Goal: Transaction & Acquisition: Purchase product/service

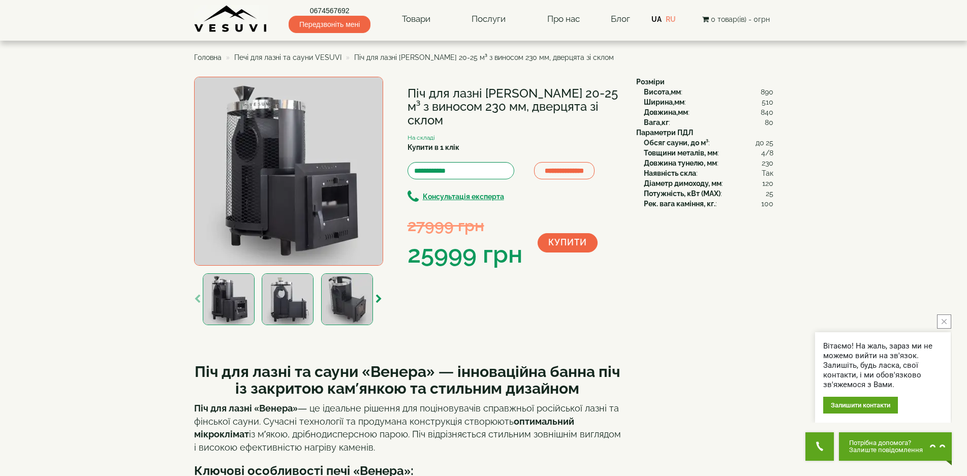
click at [487, 318] on div "**********" at bounding box center [411, 202] width 435 height 251
click at [606, 283] on div "**********" at bounding box center [411, 202] width 435 height 251
click at [340, 187] on img at bounding box center [288, 171] width 189 height 189
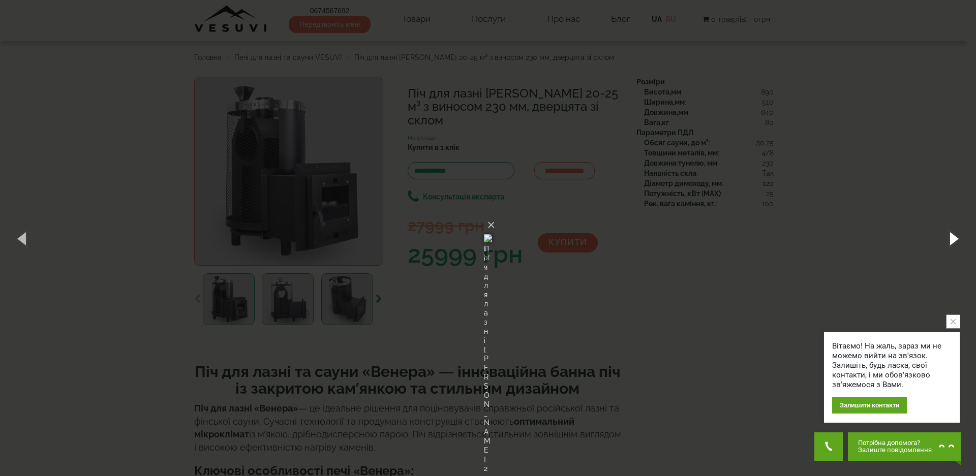
click at [956, 238] on button "button" at bounding box center [953, 238] width 46 height 56
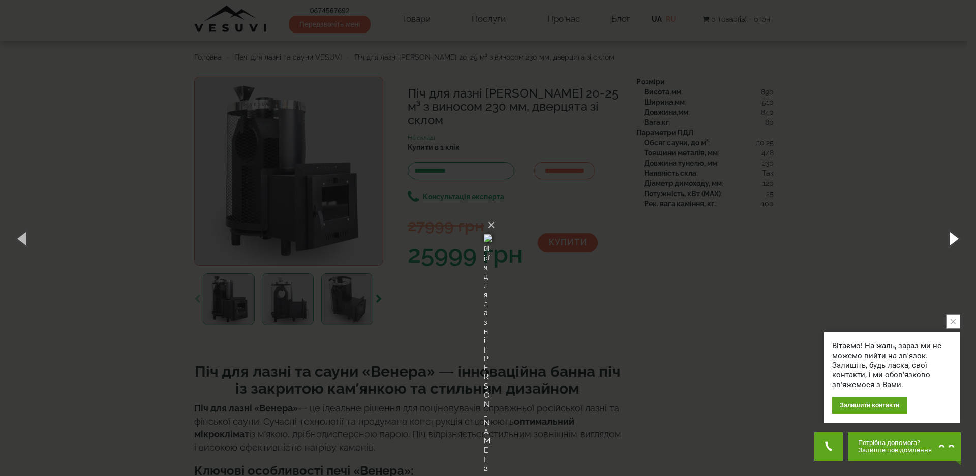
click at [956, 238] on button "button" at bounding box center [953, 238] width 46 height 56
click at [848, 243] on div "× Піч для лазні Venera 20-25 м³ з виносом 230 мм, дверцята зі склом 1 of 7 Load…" at bounding box center [488, 238] width 976 height 476
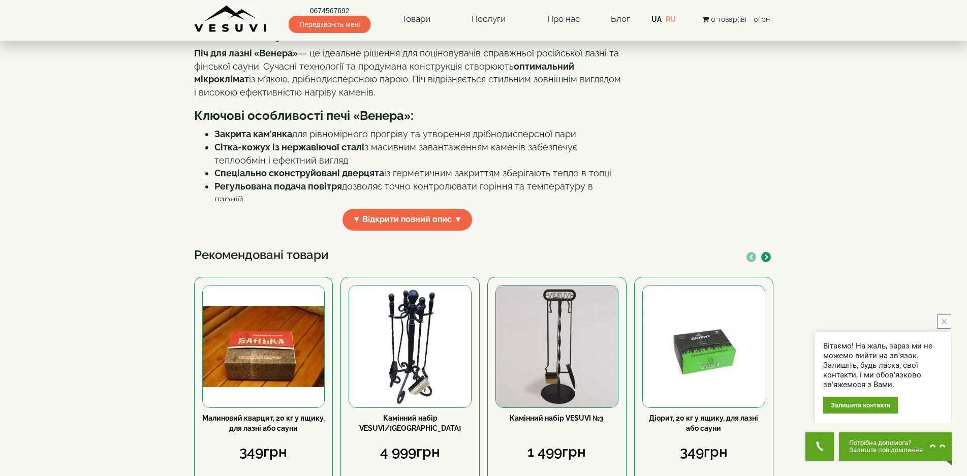
scroll to position [356, 0]
click at [417, 218] on span "▼ Відкрити повний опис ▼" at bounding box center [408, 219] width 130 height 22
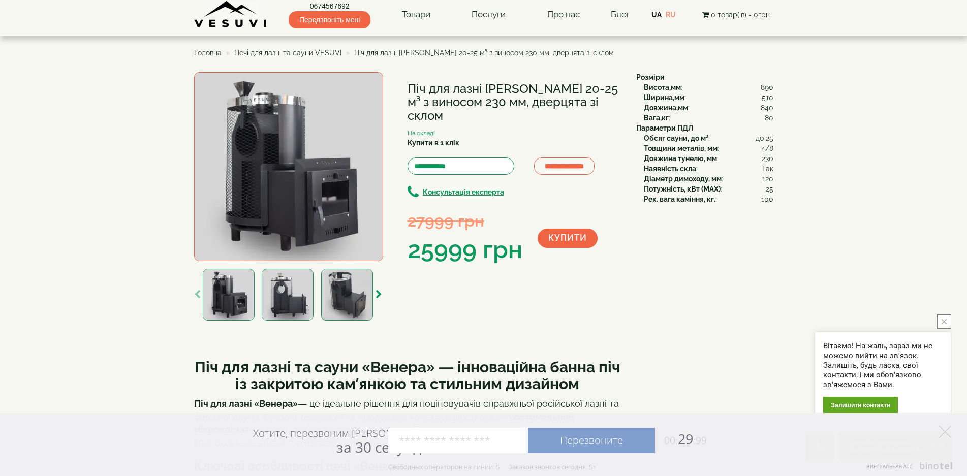
scroll to position [0, 0]
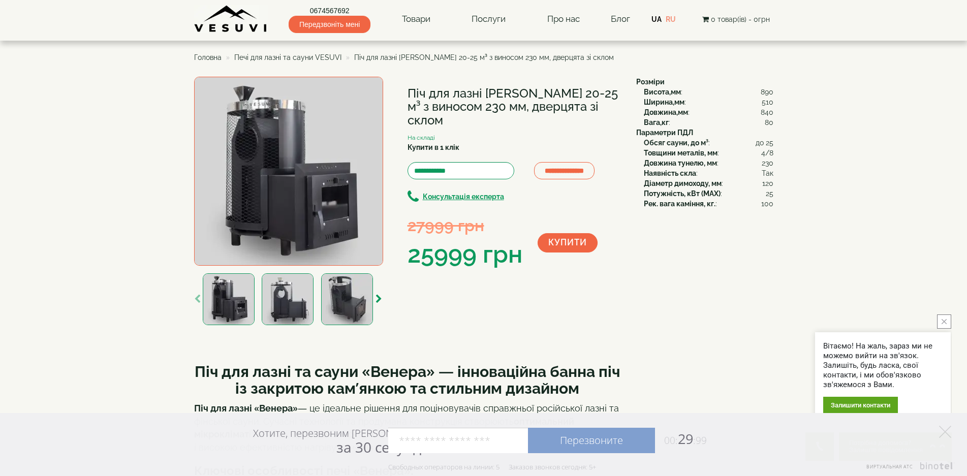
click at [319, 54] on span "Печі для лазні та сауни VESUVI" at bounding box center [287, 57] width 107 height 8
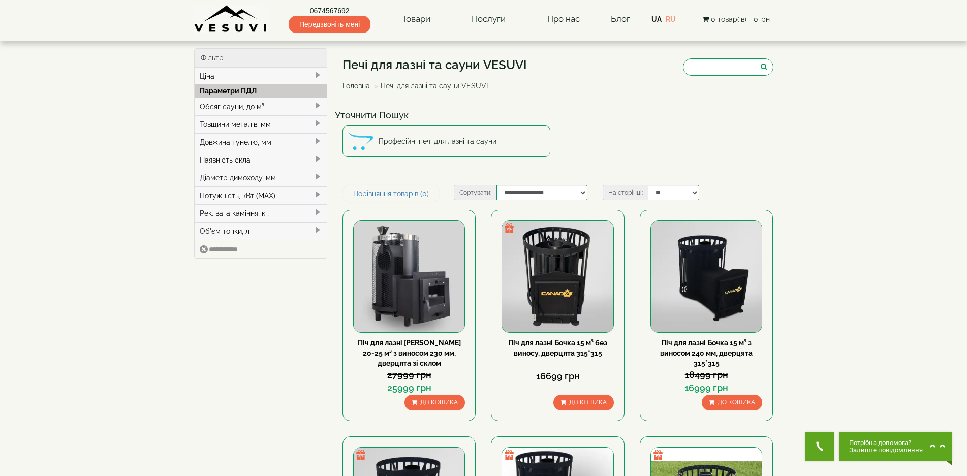
click at [319, 124] on span at bounding box center [318, 123] width 8 height 8
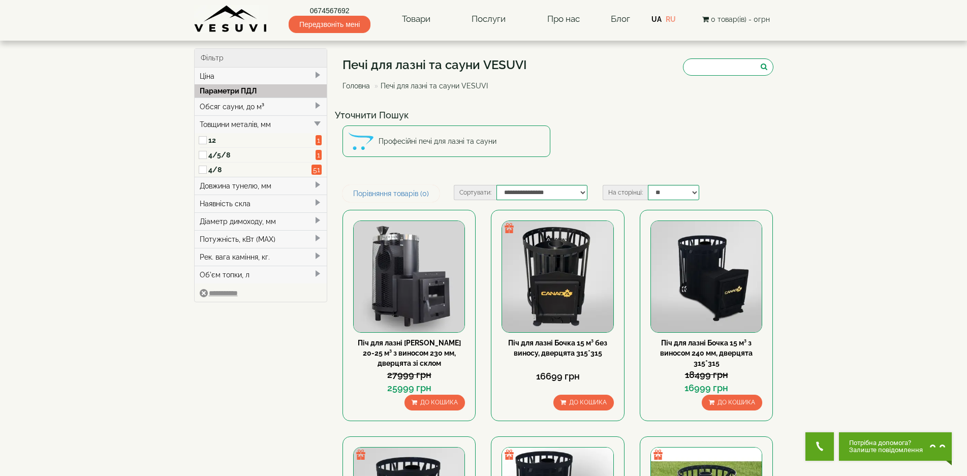
click at [319, 124] on span at bounding box center [318, 123] width 8 height 8
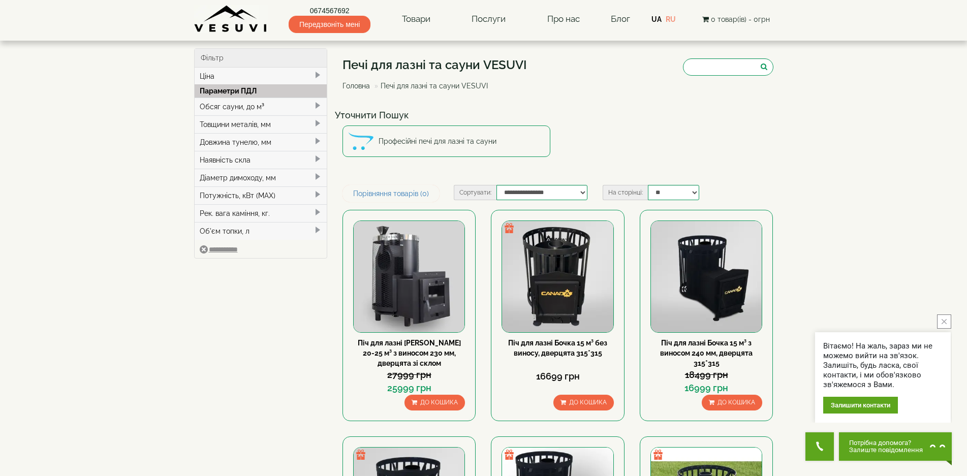
click at [317, 106] on span at bounding box center [318, 106] width 8 height 8
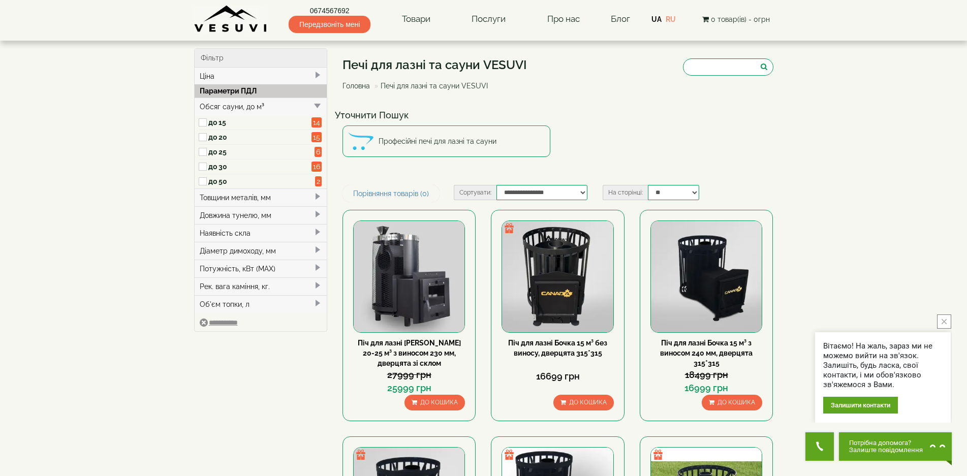
click at [317, 106] on span at bounding box center [318, 106] width 8 height 8
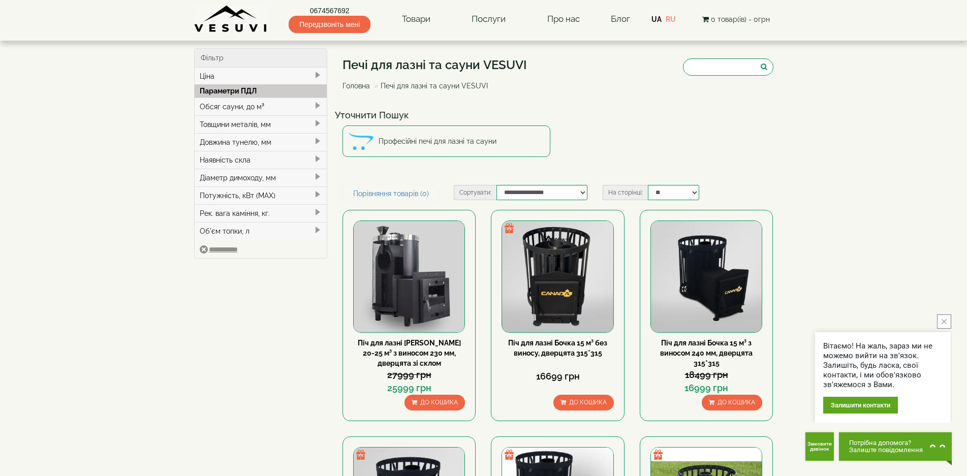
click at [317, 103] on span at bounding box center [318, 106] width 8 height 8
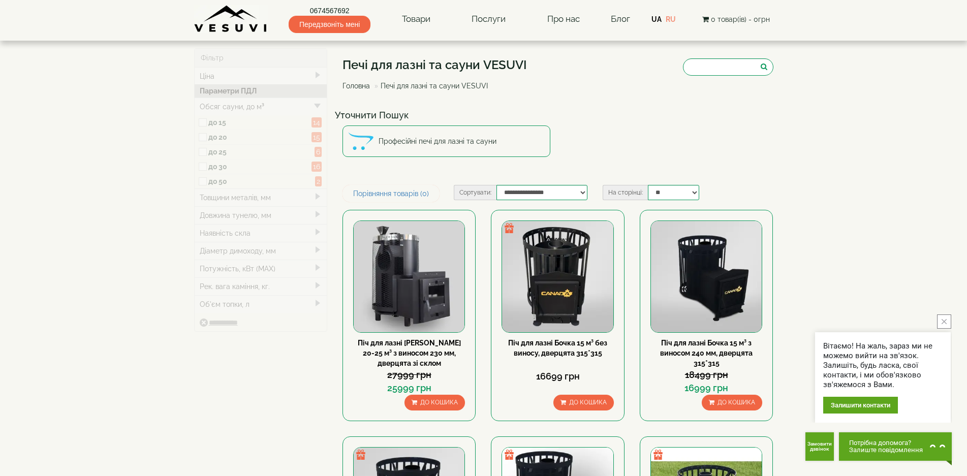
type input "*****"
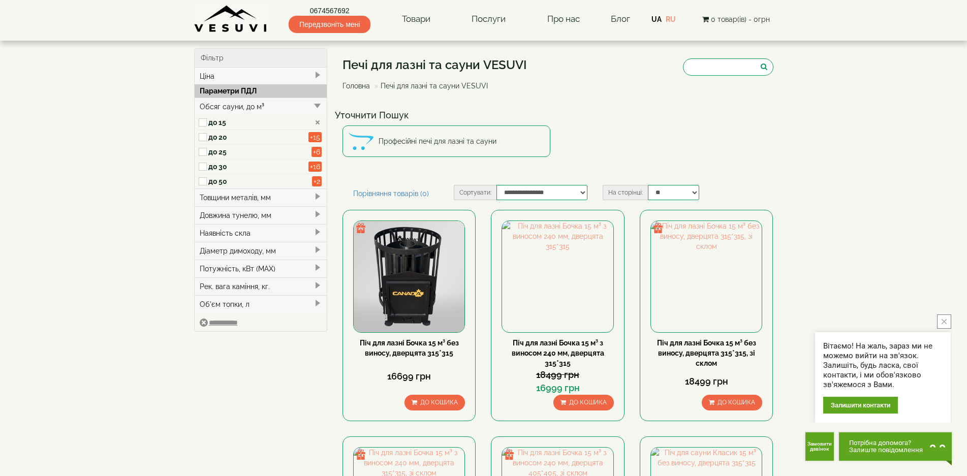
drag, startPoint x: 876, startPoint y: 220, endPoint x: 865, endPoint y: 246, distance: 29.0
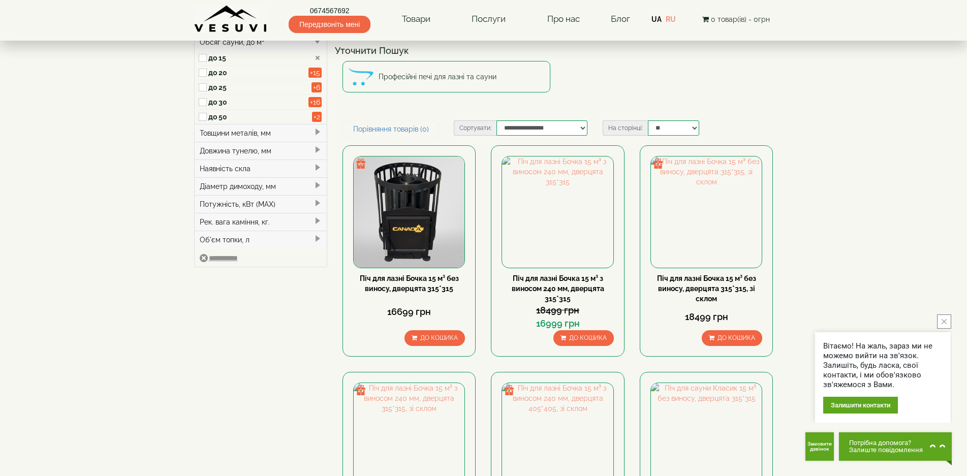
scroll to position [102, 0]
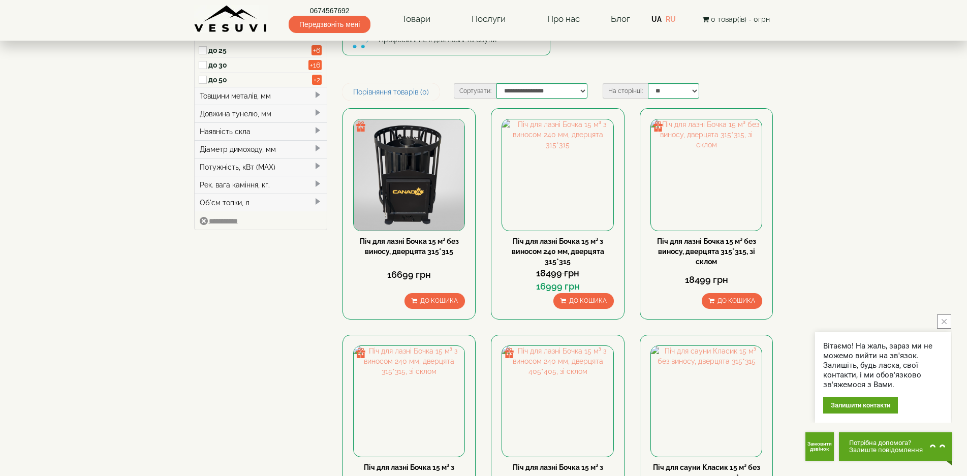
click at [948, 323] on button "close button" at bounding box center [944, 322] width 14 height 14
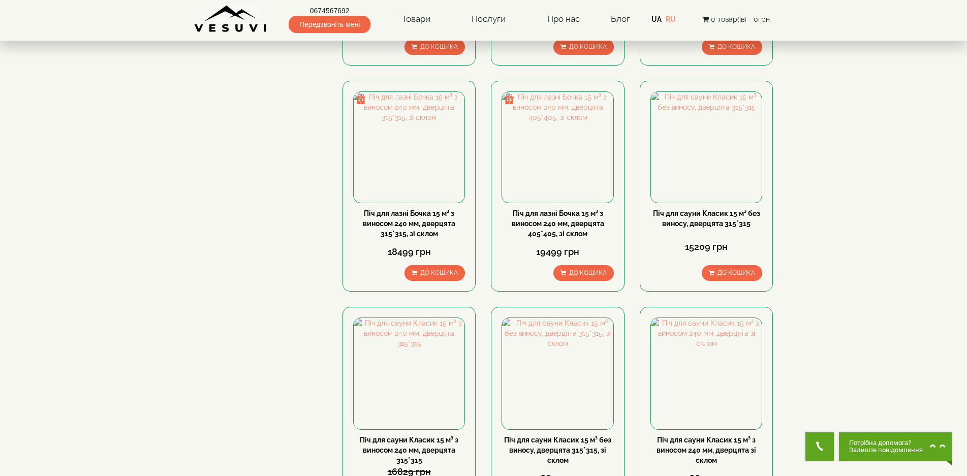
drag, startPoint x: 881, startPoint y: 275, endPoint x: 869, endPoint y: 233, distance: 43.9
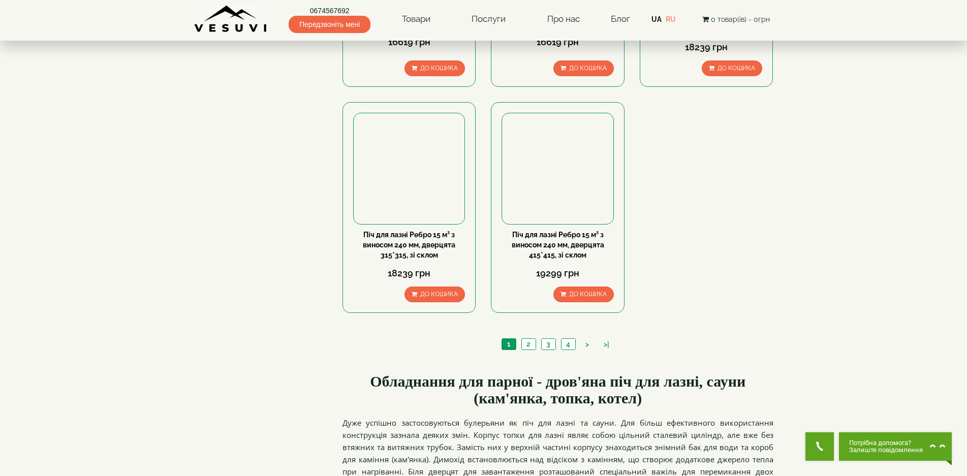
scroll to position [1016, 0]
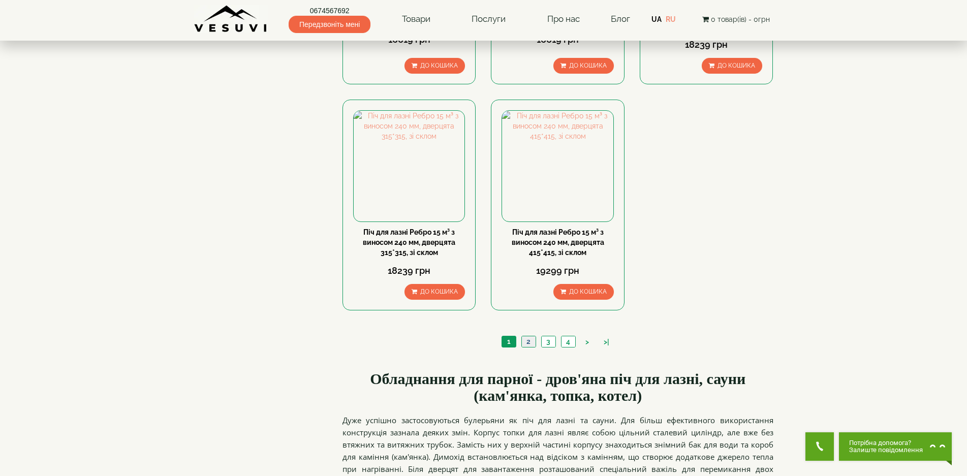
click at [531, 340] on link "2" at bounding box center [528, 341] width 14 height 11
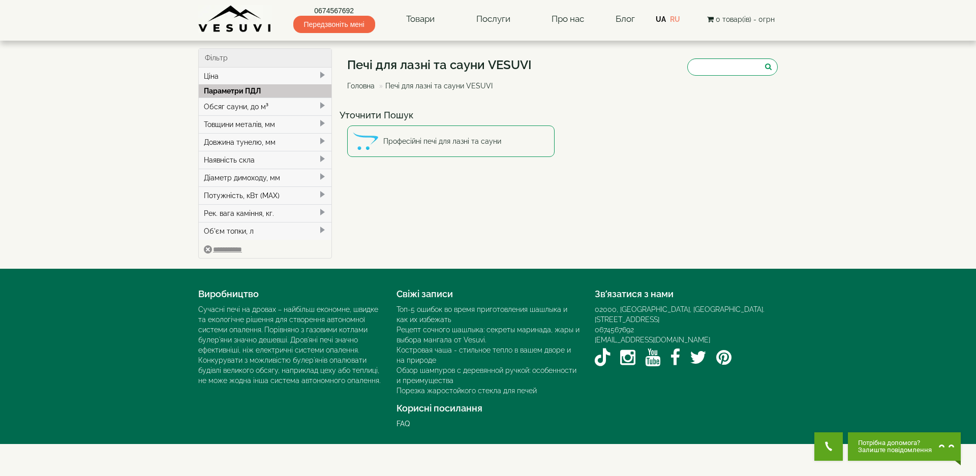
click at [712, 173] on div "Печі для лазні та сауни VESUVI Головна Печі для лазні та сауни VESUVI Уточнити …" at bounding box center [562, 116] width 446 height 137
click at [285, 104] on div "Обсяг сауни, до м³" at bounding box center [265, 107] width 133 height 18
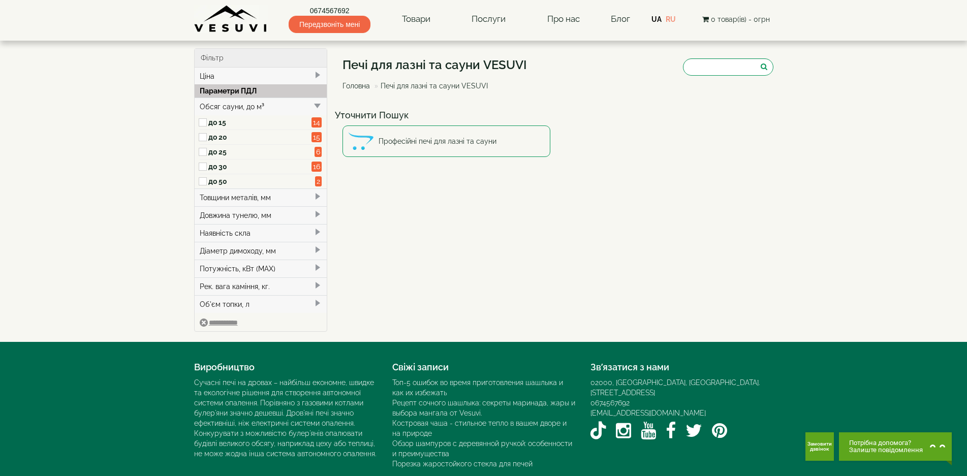
click at [234, 197] on div "Товщини металів, мм" at bounding box center [261, 198] width 133 height 18
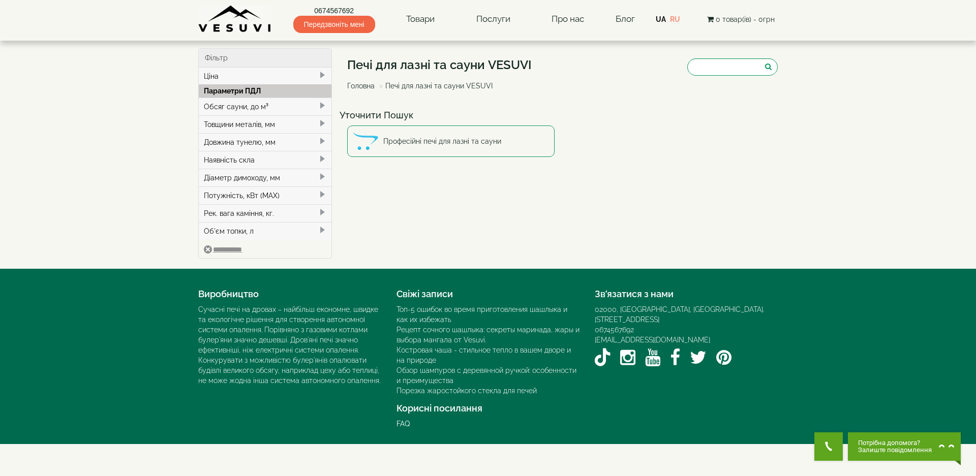
click at [475, 163] on div "Уточнити Пошук Професійні печі для лазні та сауни" at bounding box center [562, 134] width 446 height 59
click at [467, 149] on link "Професійні печі для лазні та сауни" at bounding box center [451, 142] width 208 height 32
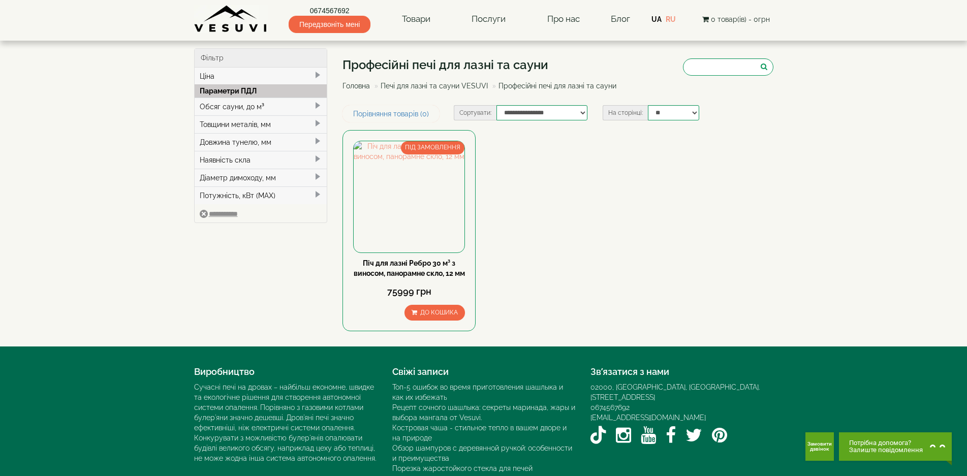
click at [563, 236] on div "ПІД ЗАМОВЛЕННЯ Піч для лазні Ребро 30 м³ з виносом, панорамне скло, 12 мм 75999…" at bounding box center [558, 238] width 446 height 216
click at [310, 125] on div "Товщини металів, мм" at bounding box center [261, 124] width 133 height 18
click at [276, 122] on div "Товщини металів, мм" at bounding box center [261, 124] width 133 height 18
click at [305, 110] on div "Обсяг сауни, до м³" at bounding box center [261, 107] width 133 height 18
drag, startPoint x: 305, startPoint y: 110, endPoint x: 286, endPoint y: 104, distance: 20.1
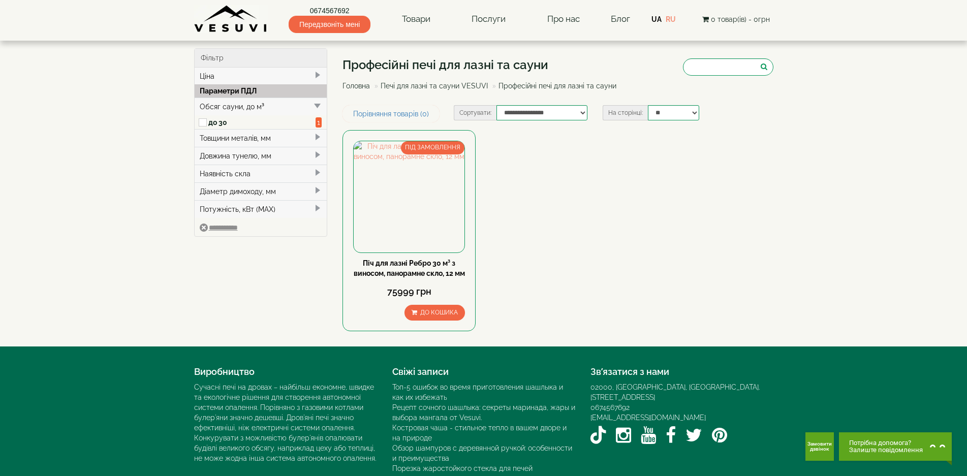
click at [306, 110] on div "Обсяг сауни, до м³" at bounding box center [261, 107] width 133 height 18
click at [244, 113] on div "Обсяг сауни, до м³" at bounding box center [261, 107] width 133 height 18
click at [569, 174] on div "ПІД ЗАМОВЛЕННЯ Піч для лазні Ребро 30 м³ з виносом, панорамне скло, 12 мм 75999…" at bounding box center [558, 238] width 446 height 216
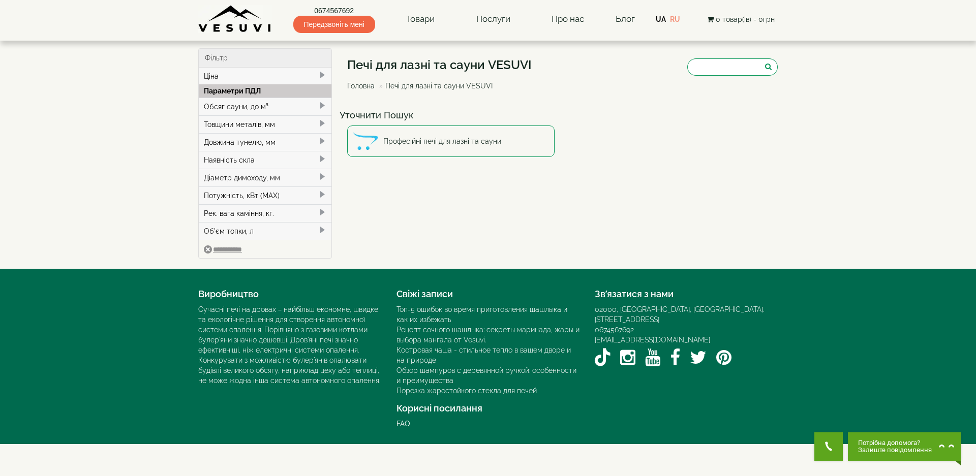
click at [280, 106] on div "Обсяг сауни, до м³" at bounding box center [265, 107] width 133 height 18
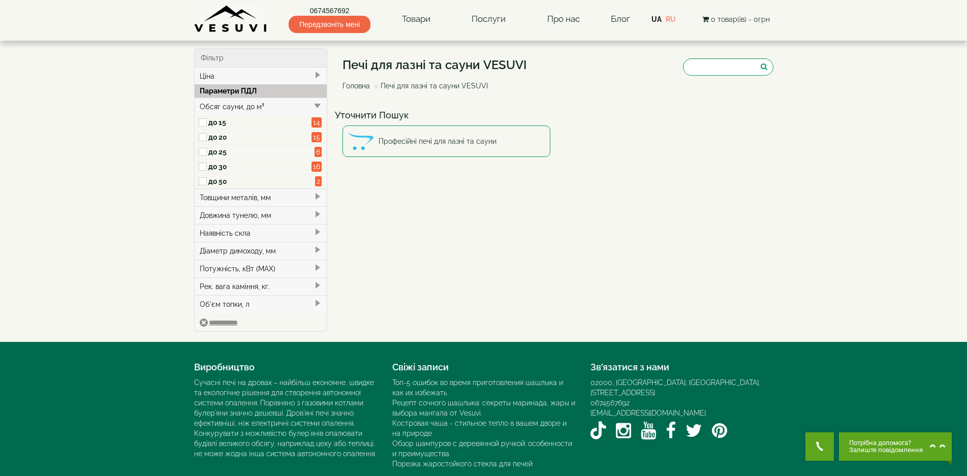
click at [280, 106] on div "Обсяг сауни, до м³" at bounding box center [261, 107] width 133 height 18
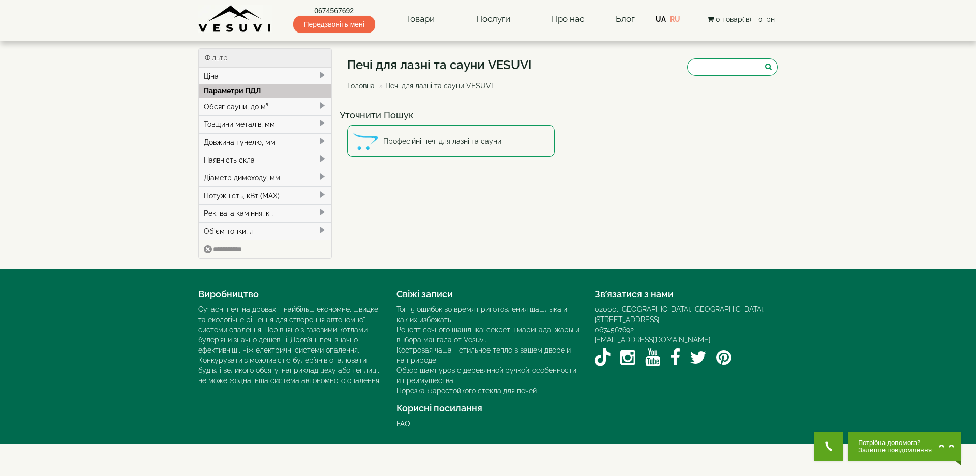
click at [280, 107] on div "Обсяг сауни, до м³" at bounding box center [265, 107] width 133 height 18
click at [254, 23] on img at bounding box center [235, 19] width 74 height 28
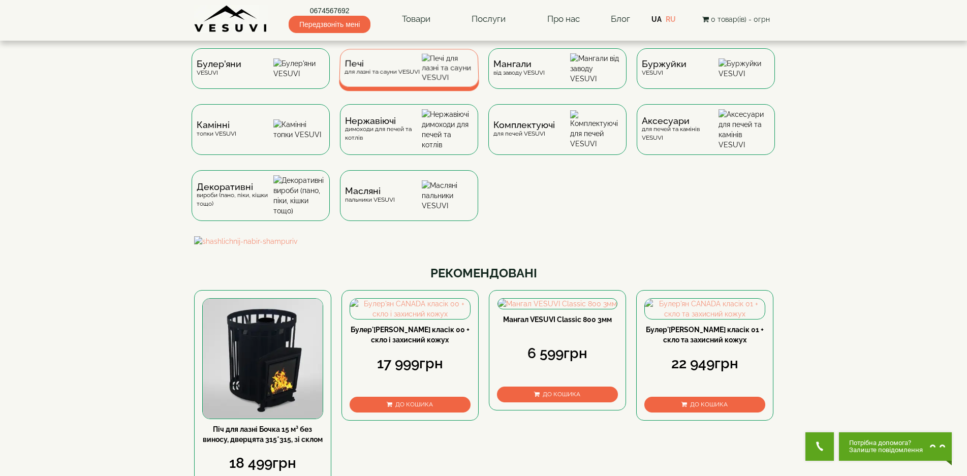
click at [424, 84] on div "Печі для лазні та сауни VESUVI" at bounding box center [409, 68] width 140 height 38
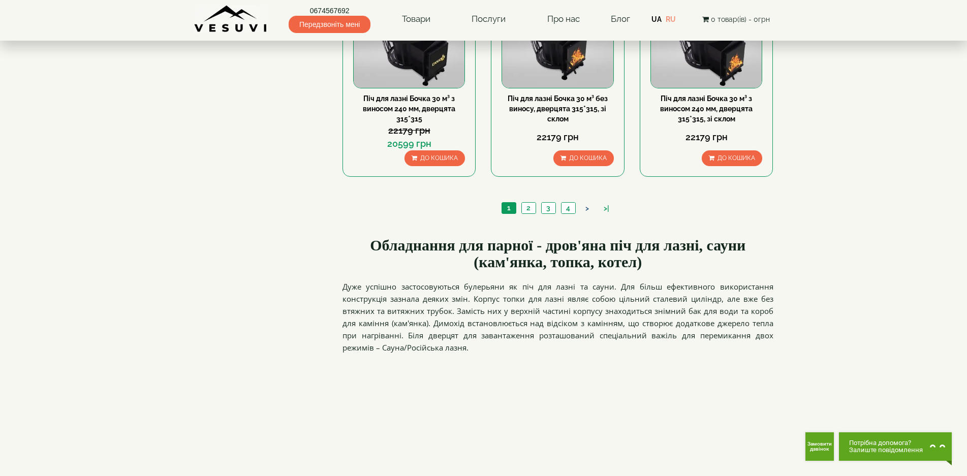
scroll to position [1118, 0]
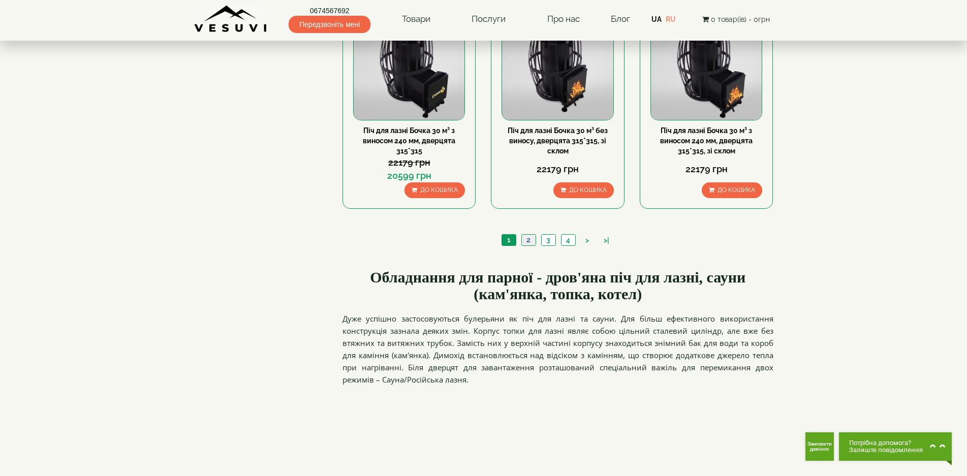
click at [529, 241] on link "2" at bounding box center [528, 240] width 14 height 11
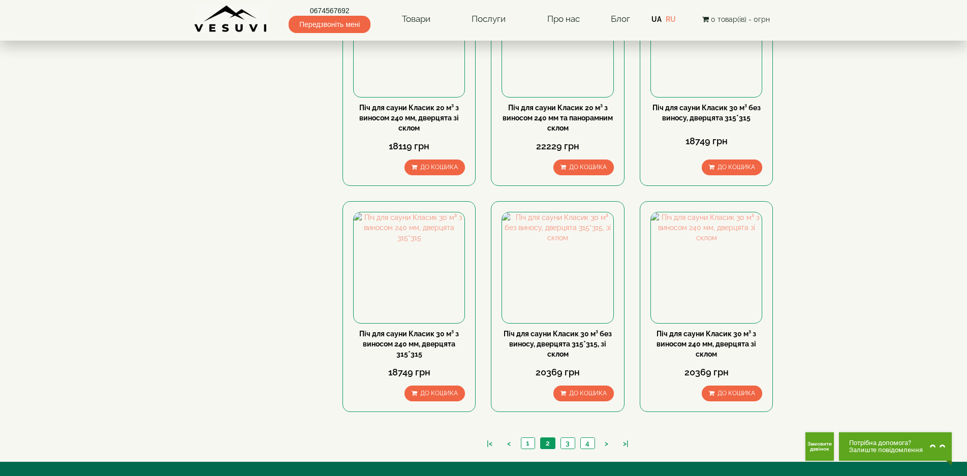
scroll to position [1076, 0]
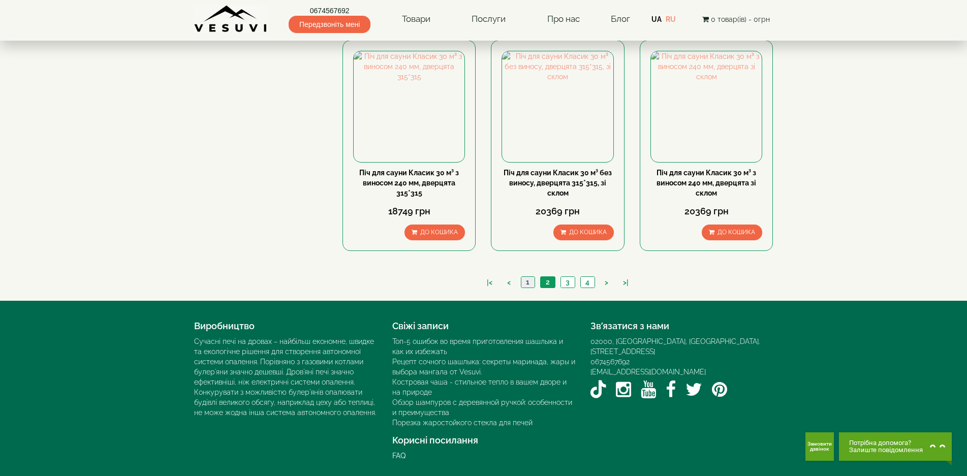
click at [531, 277] on link "1" at bounding box center [528, 282] width 14 height 11
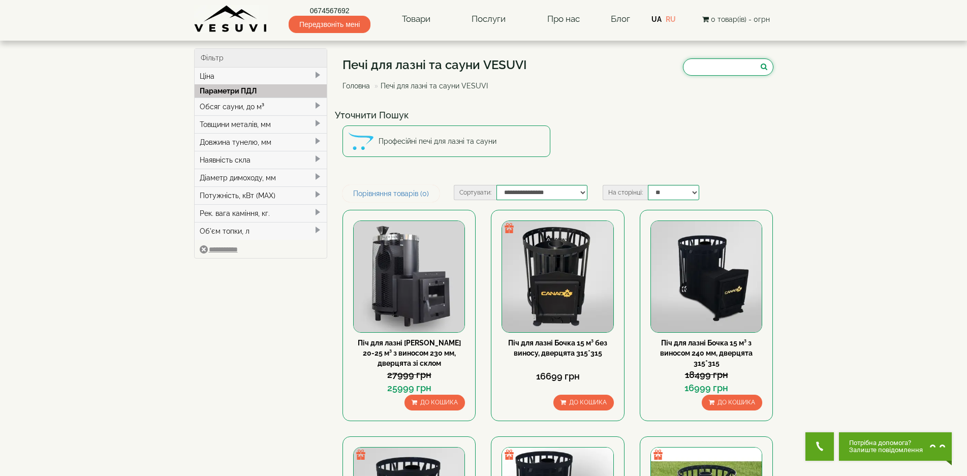
click at [709, 64] on input "search" at bounding box center [728, 66] width 90 height 17
type input "******"
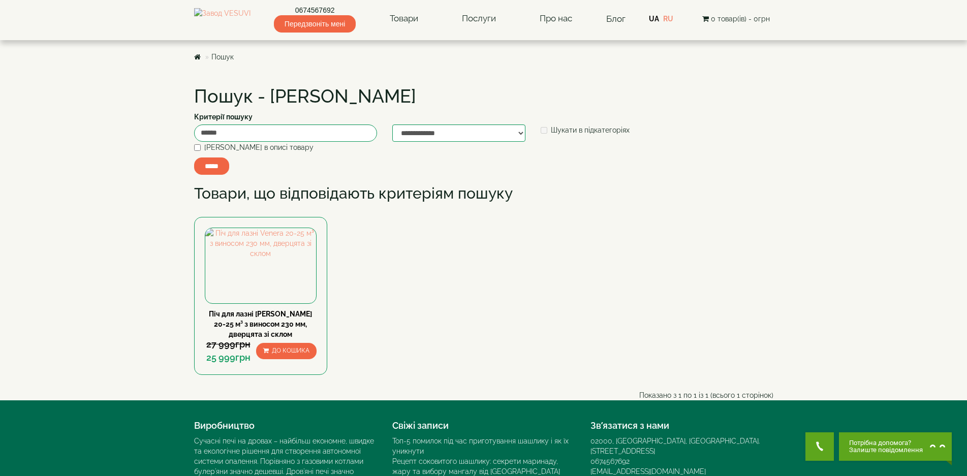
click at [287, 338] on link "Піч для лазні [PERSON_NAME] 20-25 м³ з виносом 230 мм, дверцята зі склом" at bounding box center [260, 324] width 103 height 28
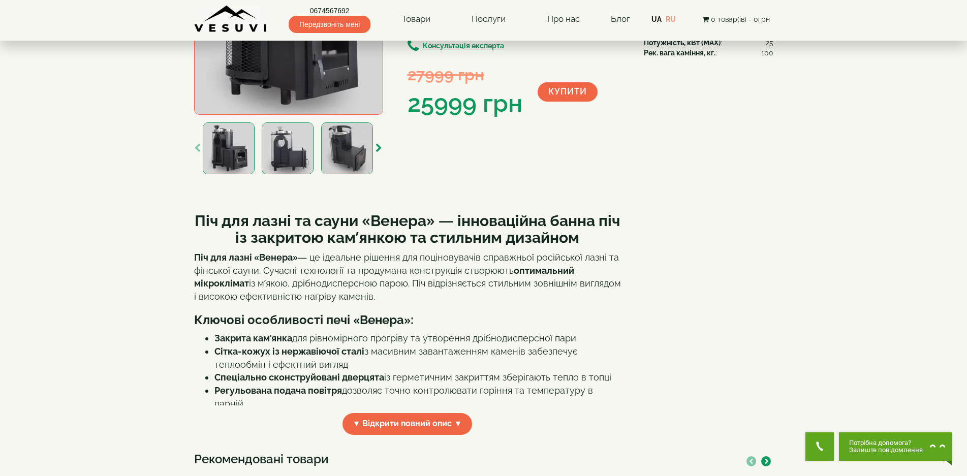
scroll to position [152, 0]
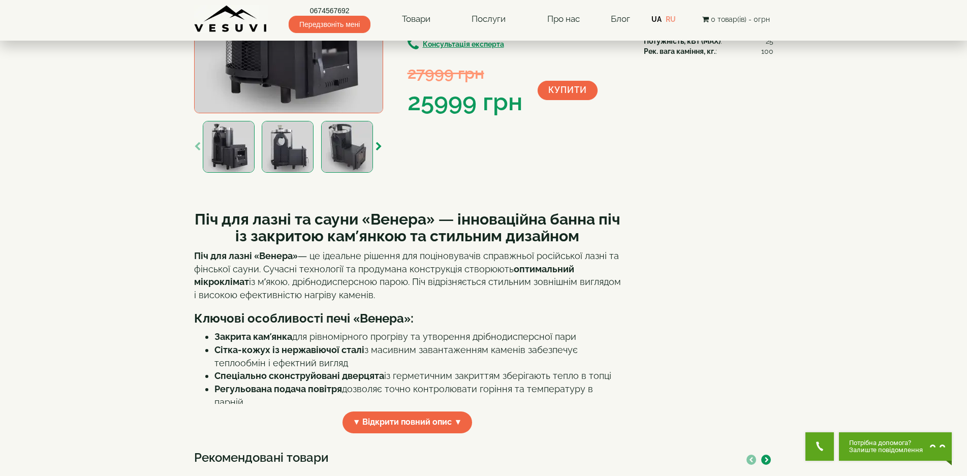
click at [451, 294] on p "Піч для лазні «Венера» — це ідеальне рішення для поціновувачів справжньої росій…" at bounding box center [407, 276] width 427 height 52
click at [378, 314] on strong "Ключові особливості печі «Венера»:" at bounding box center [304, 318] width 220 height 15
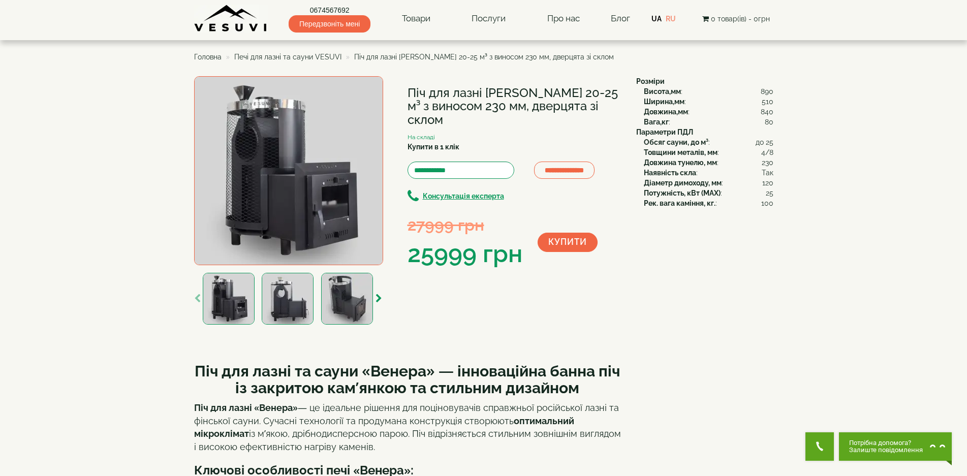
scroll to position [0, 0]
click at [577, 233] on button "Купити" at bounding box center [568, 242] width 60 height 19
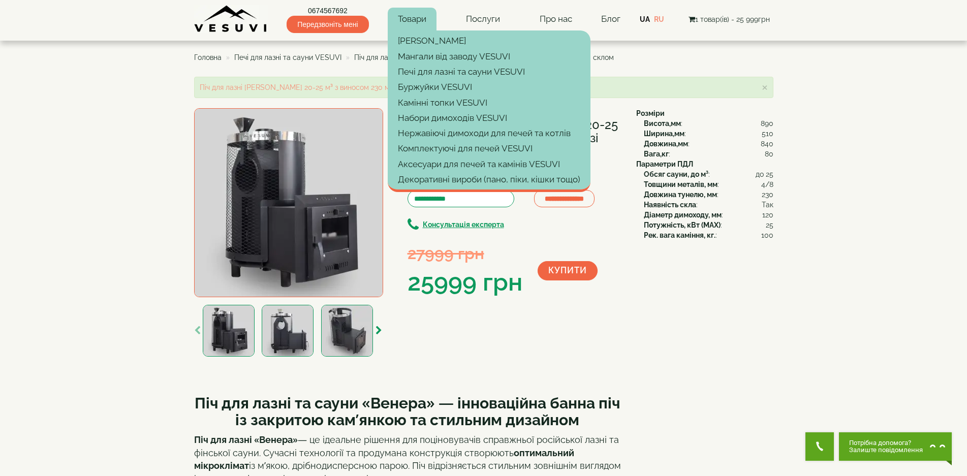
click at [418, 27] on link "Товари" at bounding box center [412, 19] width 49 height 23
click at [436, 117] on link "Набори димоходів VESUVI" at bounding box center [489, 117] width 203 height 15
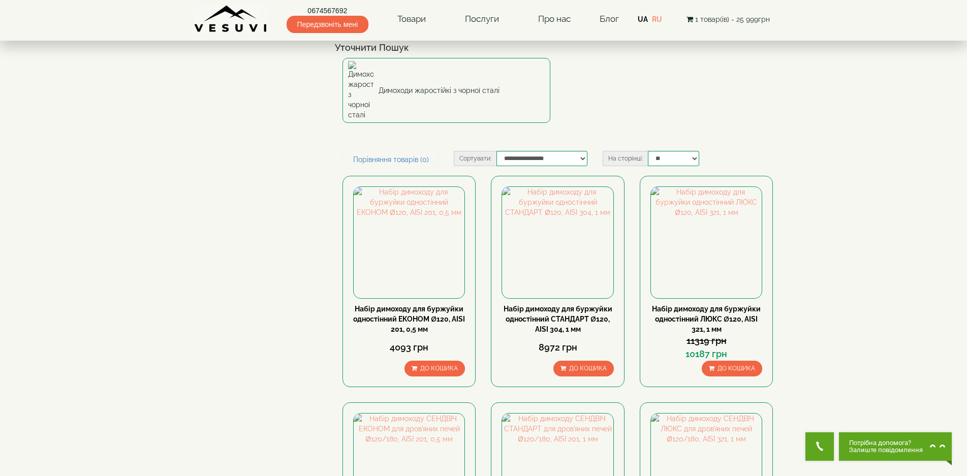
scroll to position [102, 0]
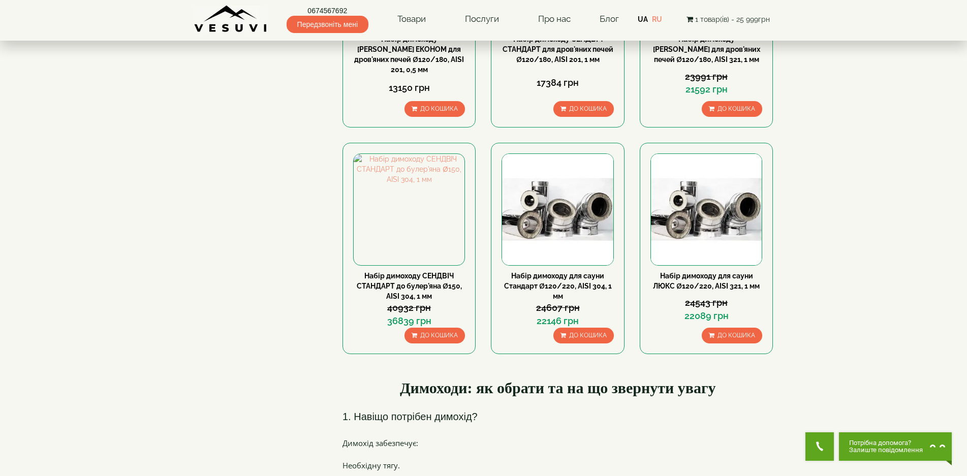
scroll to position [559, 0]
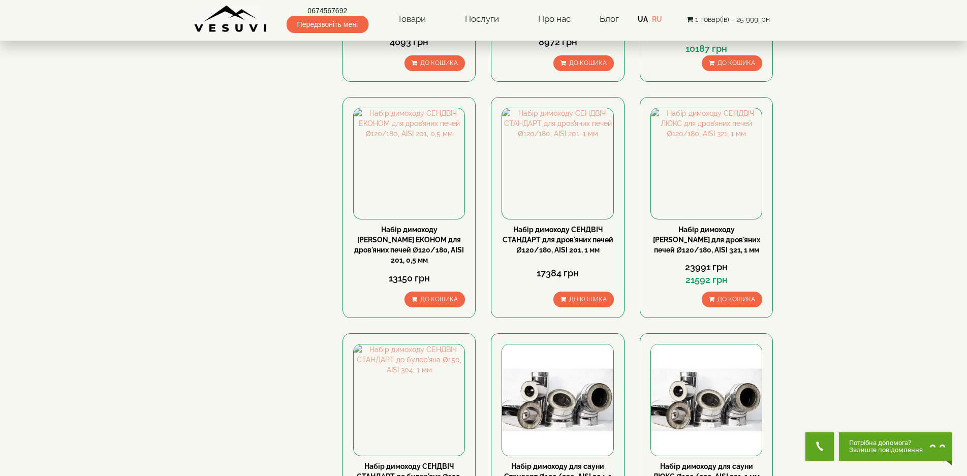
scroll to position [356, 0]
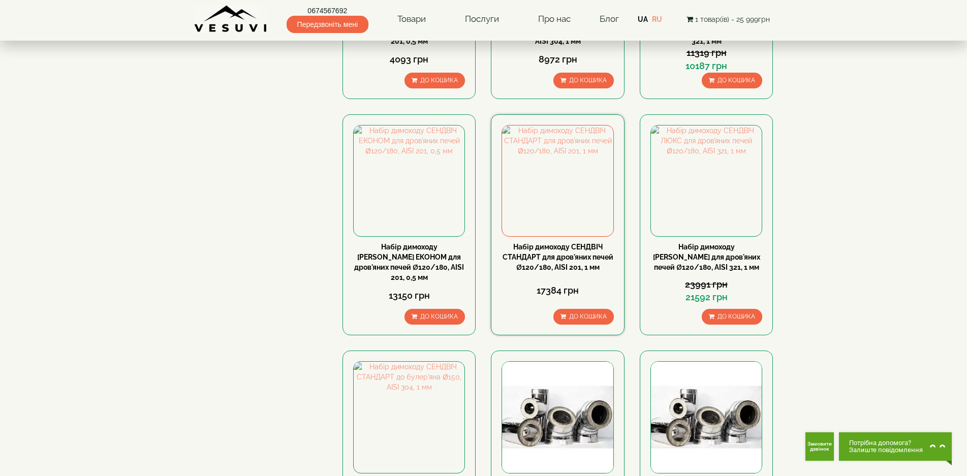
click at [582, 243] on link "Набір димоходу СЕНДВІЧ СТАНДАРТ для дров'яних печей Ø120/180, AISI 201, 1 мм" at bounding box center [558, 257] width 111 height 28
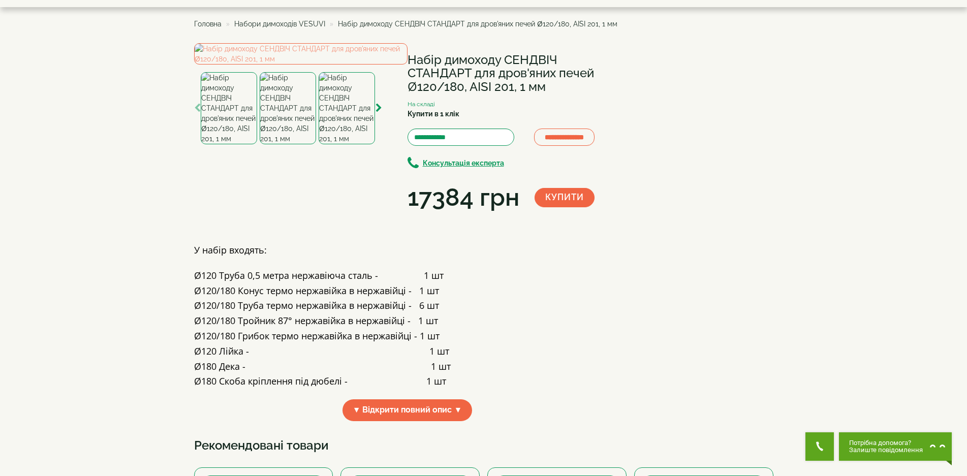
scroll to position [51, 0]
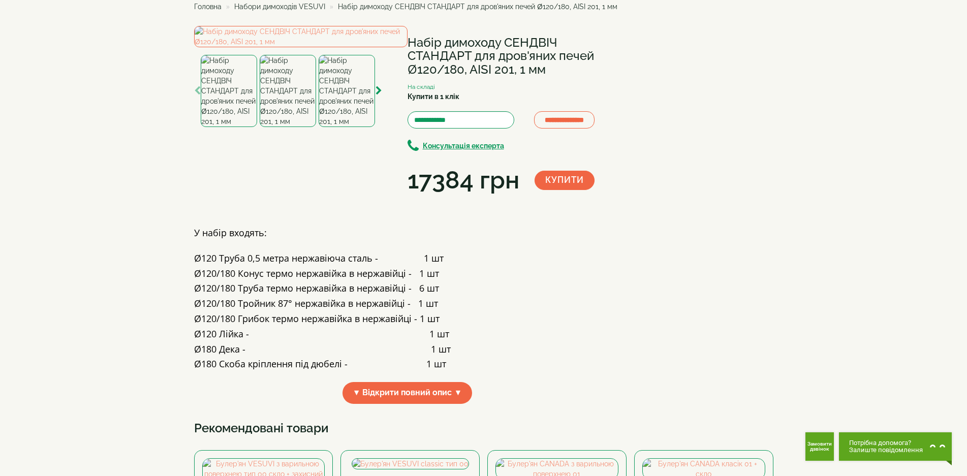
click at [528, 324] on h4 "Ø120/180 Грибок термо нержавійка в нержавійці - 1 шт" at bounding box center [407, 319] width 427 height 10
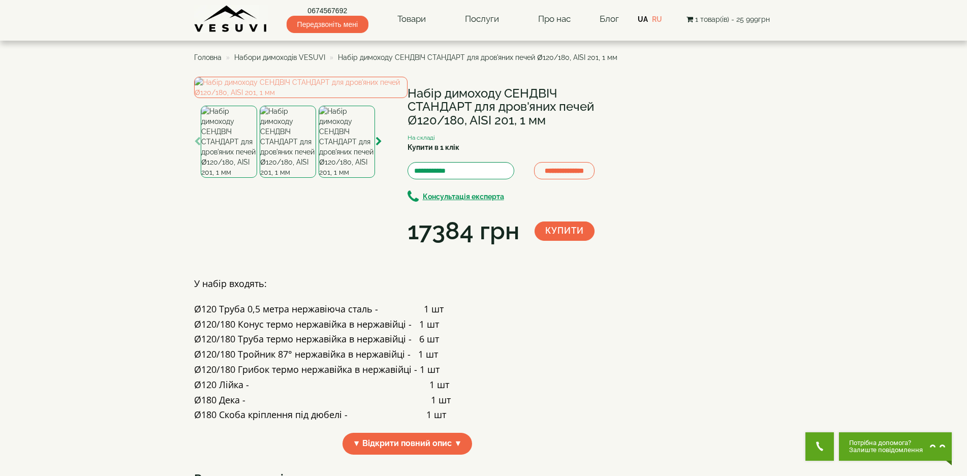
click at [262, 23] on img at bounding box center [231, 19] width 74 height 28
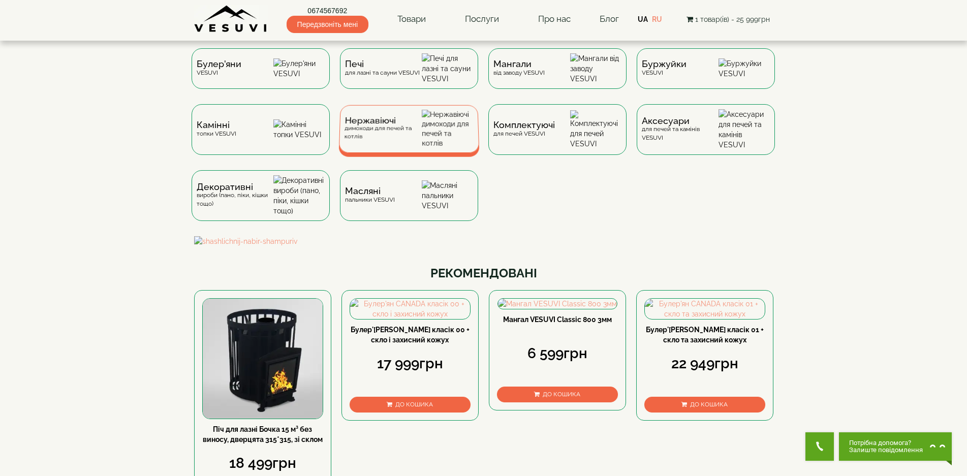
click at [412, 141] on div "Нержавіючі димоходи для печей та котлів" at bounding box center [383, 129] width 78 height 24
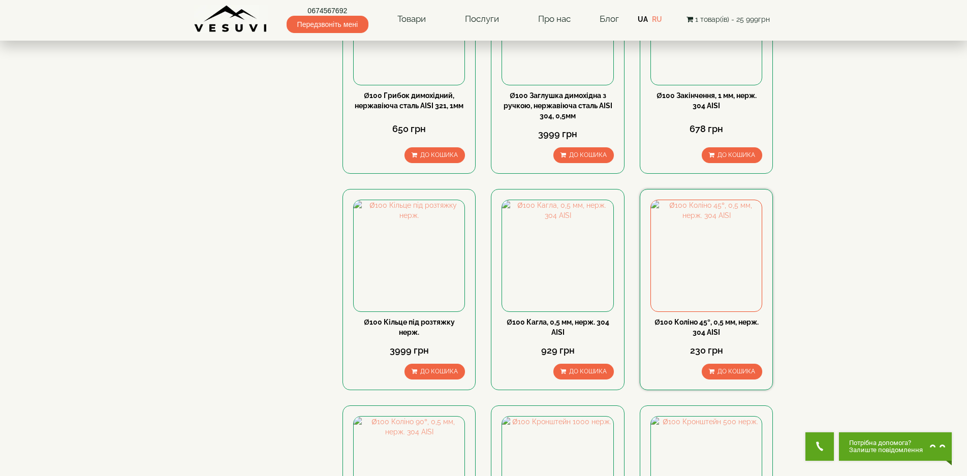
scroll to position [508, 0]
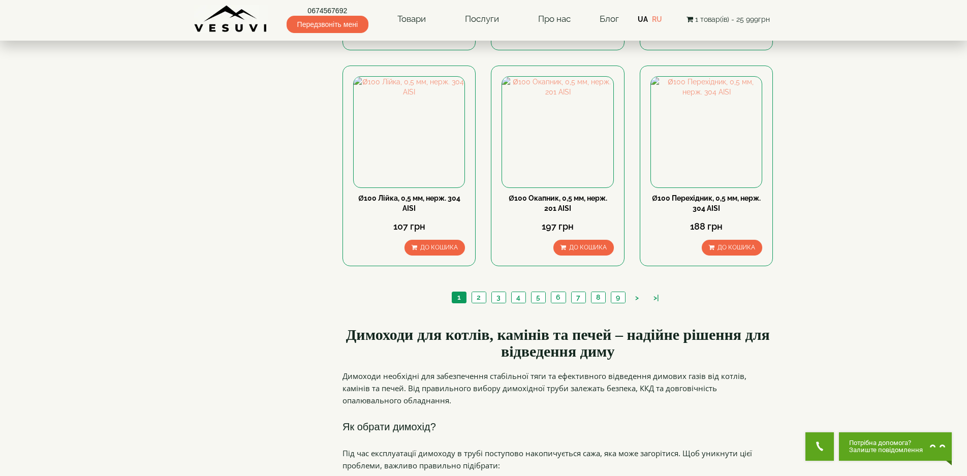
scroll to position [1067, 0]
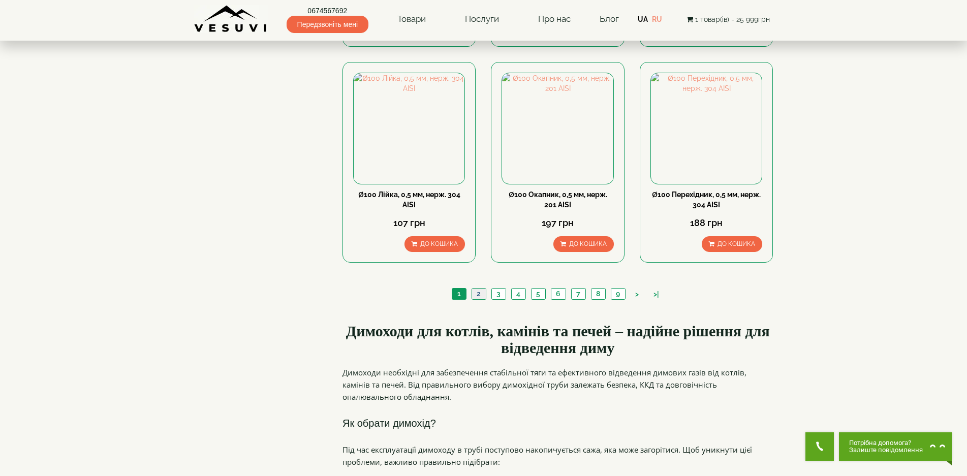
click at [482, 289] on link "2" at bounding box center [479, 294] width 14 height 11
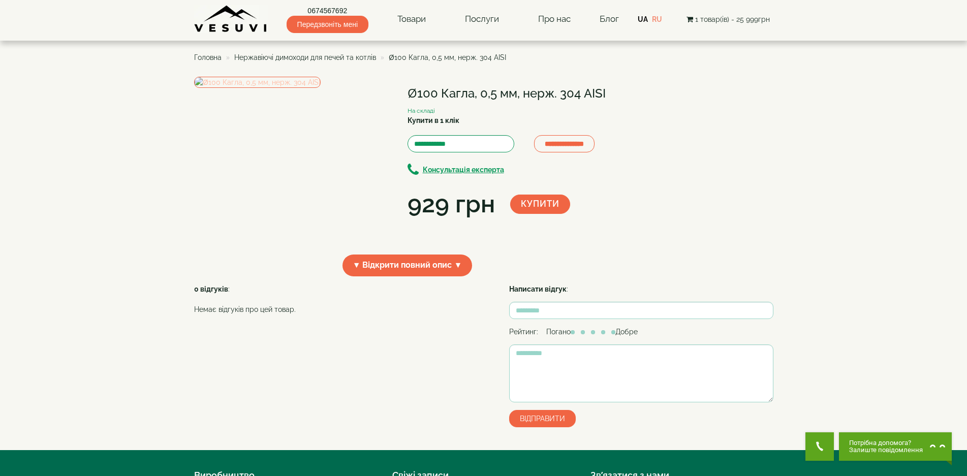
click at [321, 88] on img at bounding box center [257, 82] width 127 height 11
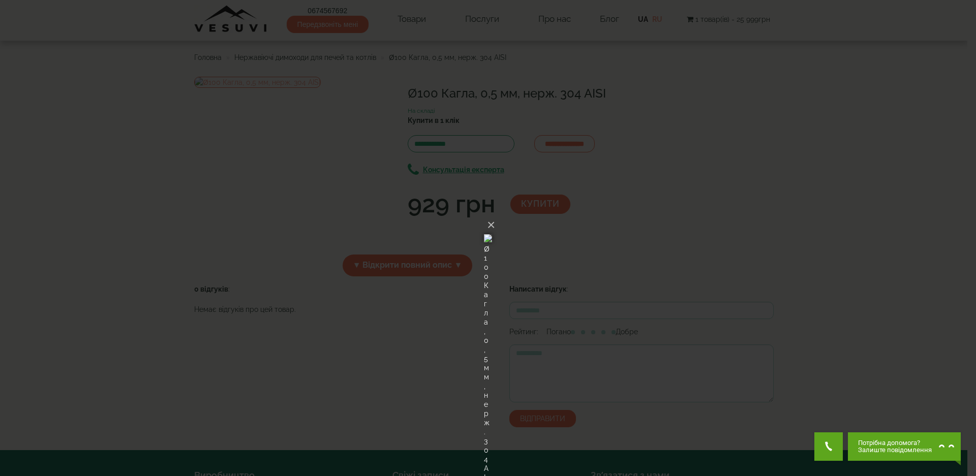
click at [729, 225] on div "× Ø100 Кагла, 0,5 мм, нерж. 304 AISI Loading..." at bounding box center [488, 238] width 976 height 476
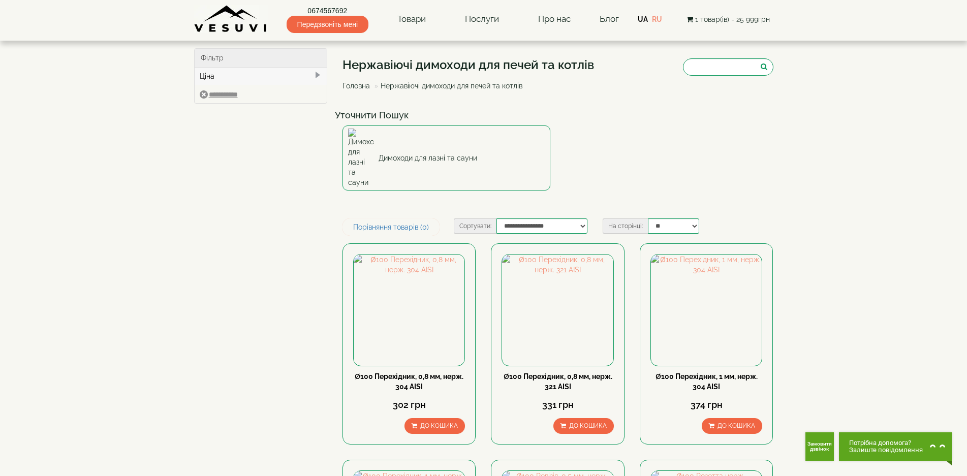
click at [739, 21] on span "1 товар(ів) - 25 999грн" at bounding box center [732, 19] width 75 height 8
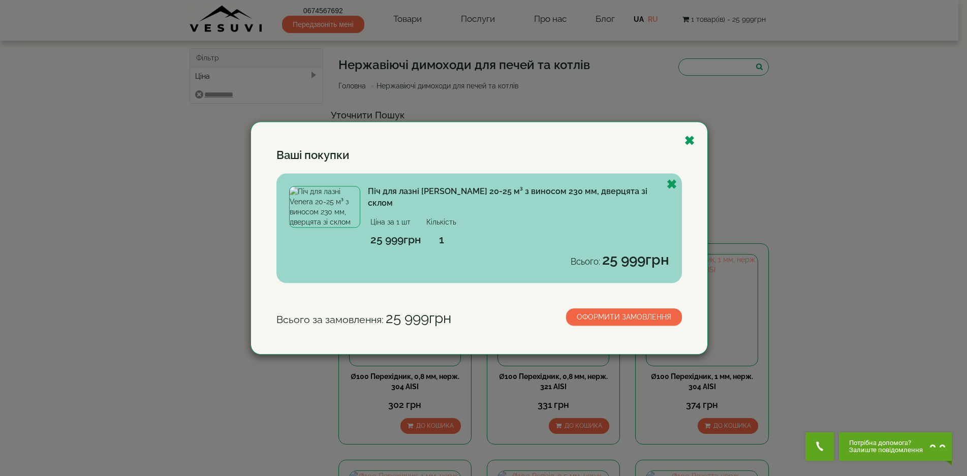
click at [339, 202] on img at bounding box center [324, 207] width 71 height 42
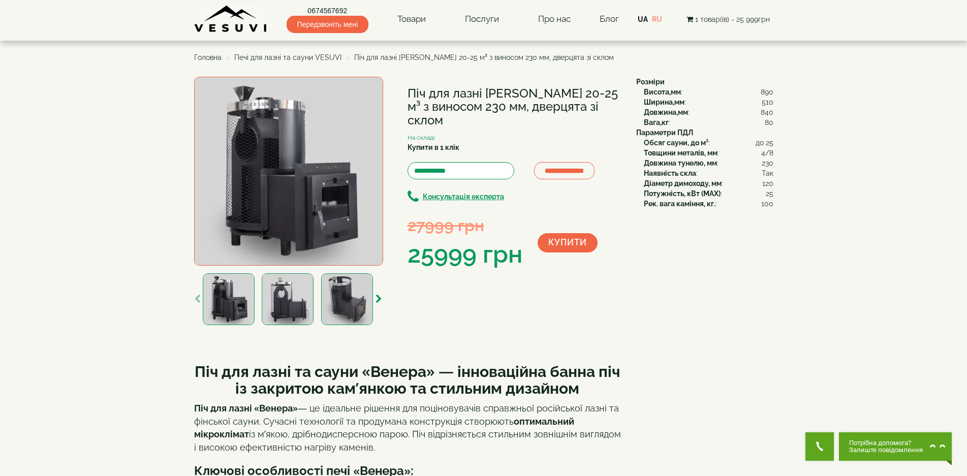
click at [632, 259] on div "**********" at bounding box center [483, 335] width 579 height 517
click at [304, 188] on img at bounding box center [288, 171] width 189 height 189
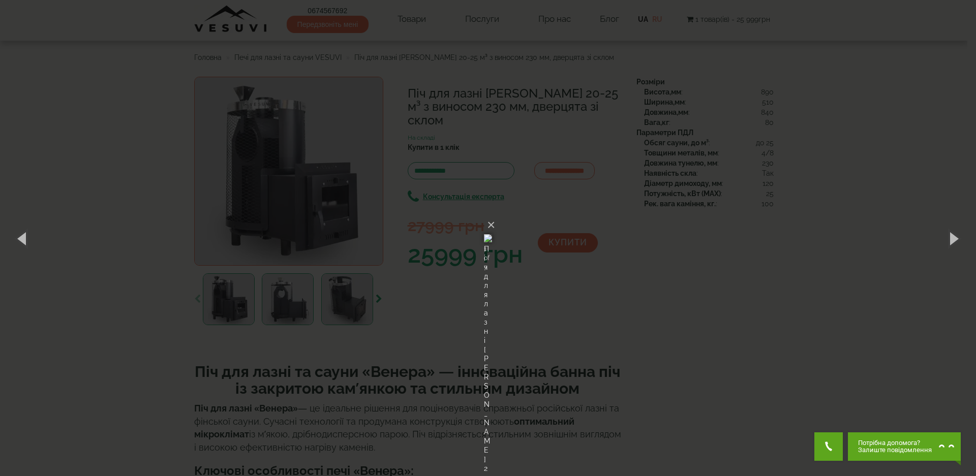
click at [878, 301] on div "× Піч для лазні [PERSON_NAME] 20-25 м³ з виносом 230 мм, дверцята зі склом 1 of…" at bounding box center [488, 238] width 976 height 476
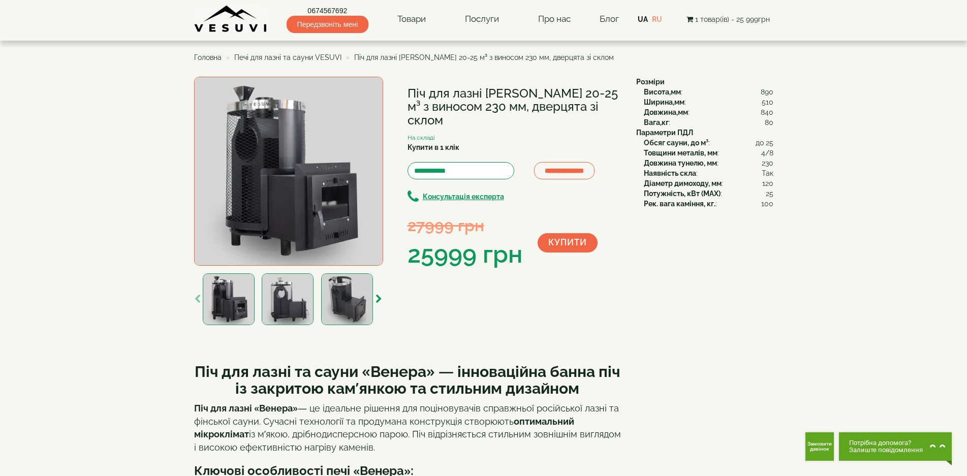
click at [285, 303] on img at bounding box center [288, 299] width 52 height 52
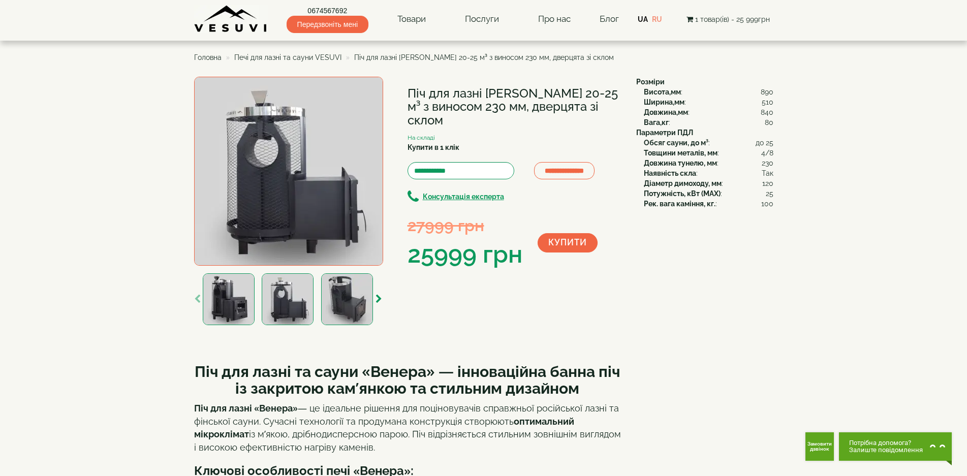
click at [342, 291] on img at bounding box center [347, 299] width 52 height 52
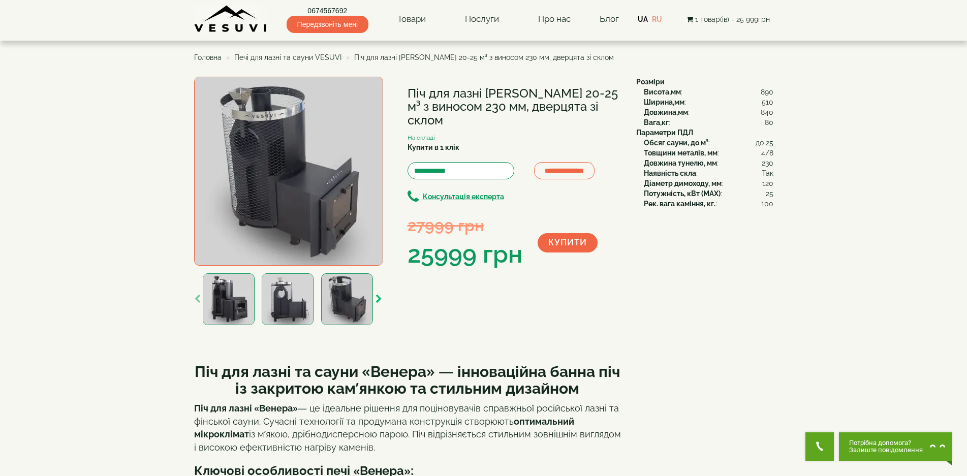
click at [376, 295] on icon "button" at bounding box center [379, 299] width 7 height 9
click at [376, 296] on icon "button" at bounding box center [379, 299] width 7 height 9
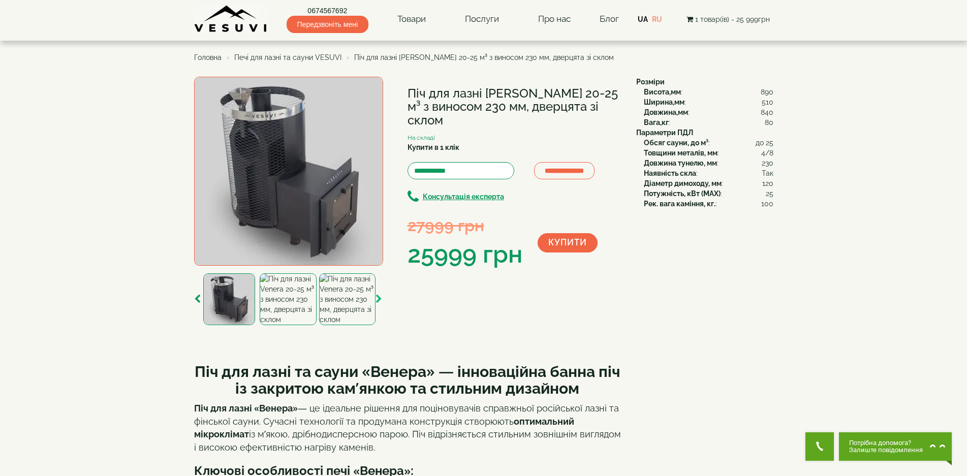
click at [376, 296] on icon "button" at bounding box center [379, 299] width 7 height 9
click at [242, 304] on img at bounding box center [229, 299] width 56 height 52
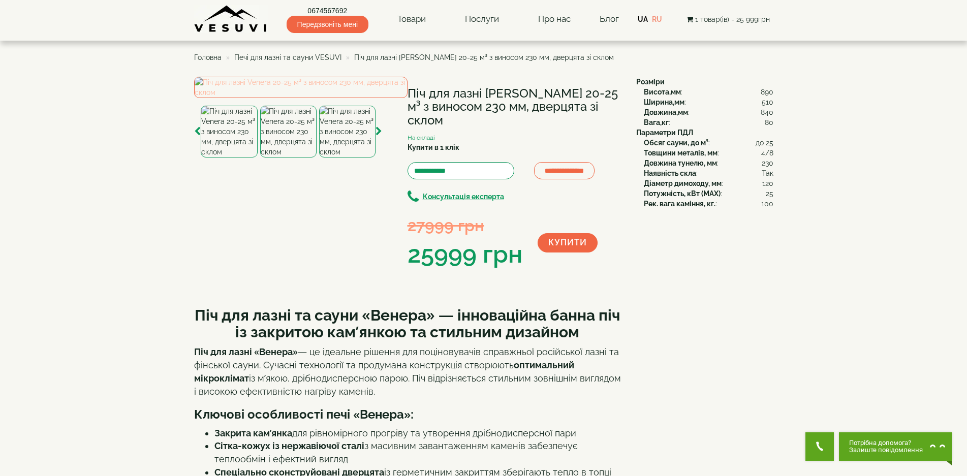
click at [339, 98] on img at bounding box center [300, 87] width 213 height 21
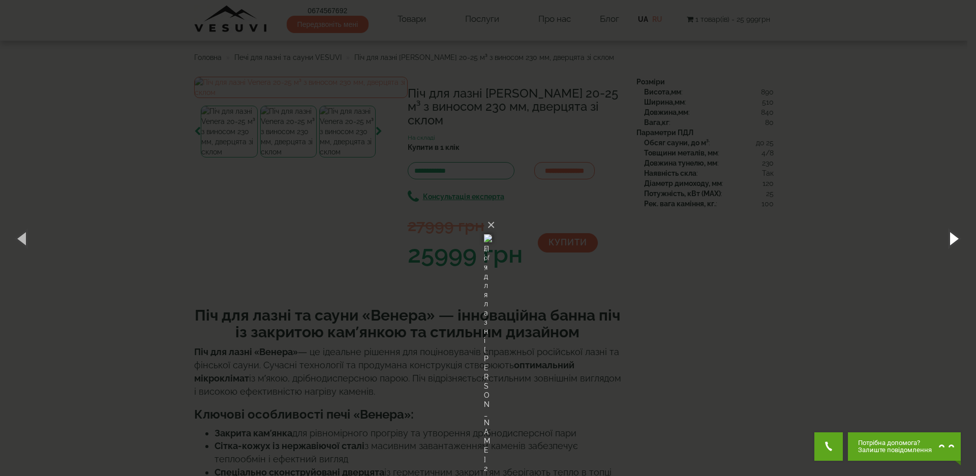
click at [953, 241] on button "button" at bounding box center [953, 238] width 46 height 56
click at [954, 241] on button "button" at bounding box center [953, 238] width 46 height 56
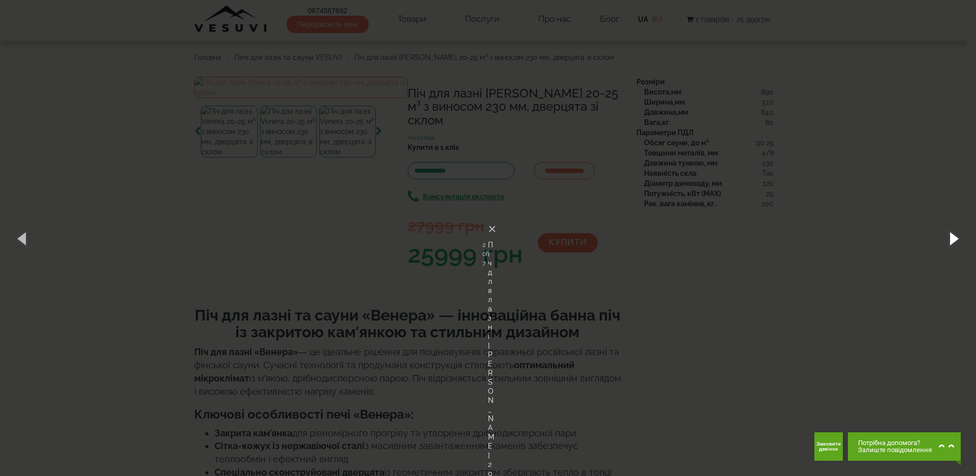
click at [954, 241] on button "button" at bounding box center [953, 238] width 46 height 56
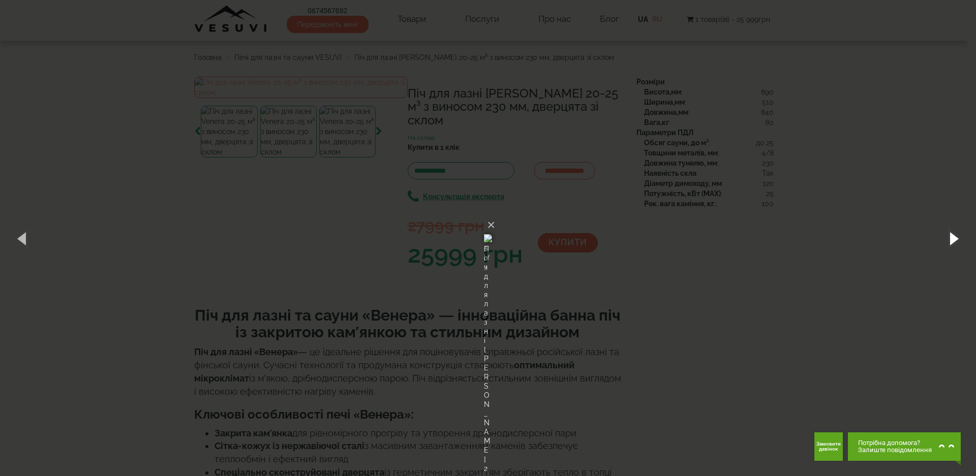
click at [954, 241] on button "button" at bounding box center [953, 238] width 46 height 56
click at [766, 292] on div "× Піч для лазні Venera 20-25 м³ з виносом 230 мм, дверцята зі склом 1 of 7 Load…" at bounding box center [488, 238] width 976 height 476
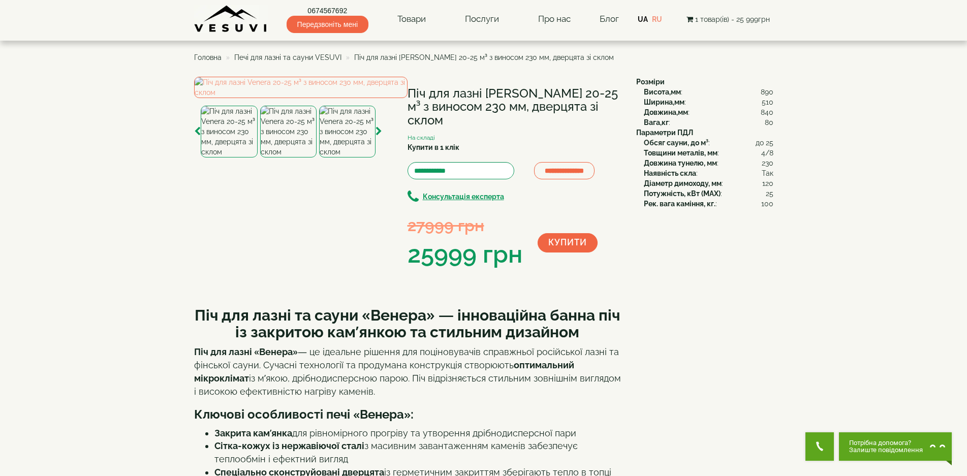
click at [624, 268] on div "**********" at bounding box center [411, 174] width 435 height 195
drag, startPoint x: 411, startPoint y: 92, endPoint x: 540, endPoint y: 92, distance: 128.6
click at [540, 92] on h1 "Піч для лазні Venera 20-25 м³ з виносом 230 мм, дверцята зі склом" at bounding box center [514, 107] width 213 height 40
click at [511, 95] on h1 "Піч для лазні Venera 20-25 м³ з виносом 230 мм, дверцята зі склом" at bounding box center [514, 107] width 213 height 40
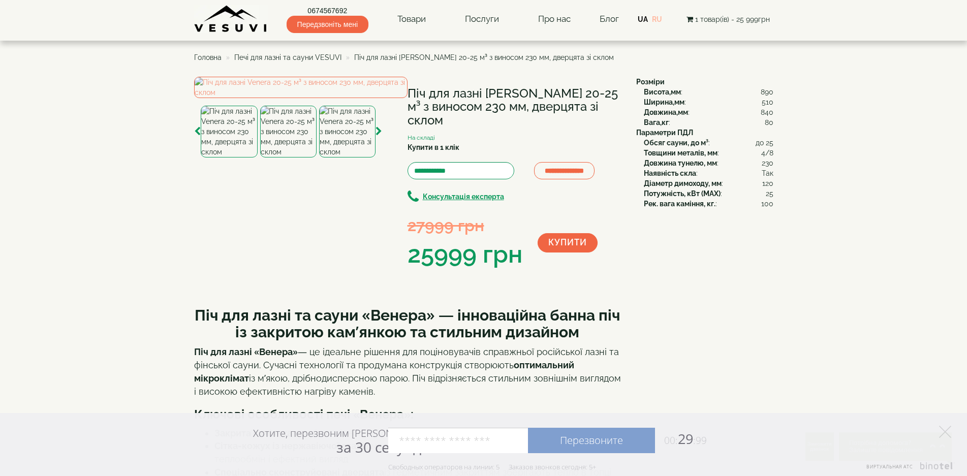
click at [654, 16] on link "RU" at bounding box center [657, 19] width 10 height 8
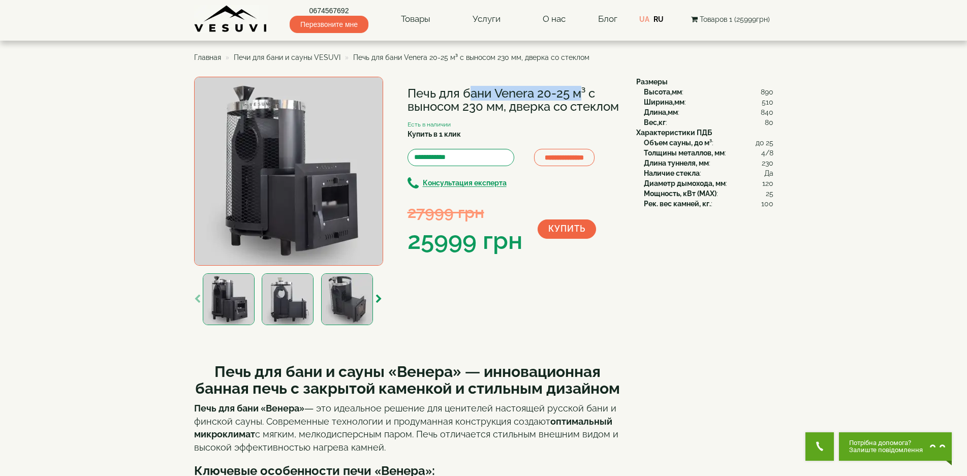
drag, startPoint x: 412, startPoint y: 94, endPoint x: 536, endPoint y: 89, distance: 123.6
click at [536, 89] on h1 "Печь для бани Venera 20-25 м³ с выносом 230 мм, дверка со стеклом" at bounding box center [514, 100] width 213 height 27
click at [509, 94] on h1 "Печь для бани Venera 20-25 м³ с выносом 230 мм, дверка со стеклом" at bounding box center [514, 100] width 213 height 27
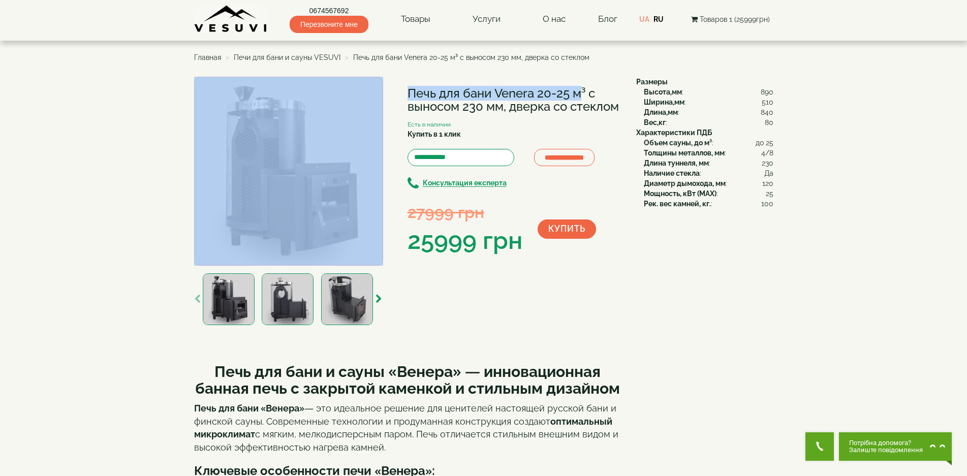
drag, startPoint x: 406, startPoint y: 95, endPoint x: 535, endPoint y: 97, distance: 129.1
click at [535, 97] on div "**********" at bounding box center [411, 202] width 435 height 251
click at [323, 155] on img at bounding box center [288, 171] width 189 height 189
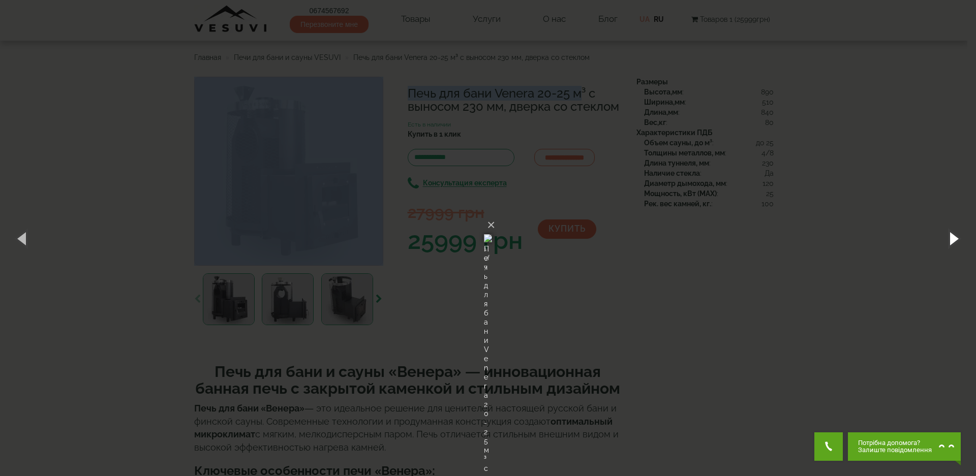
click at [954, 237] on button "button" at bounding box center [953, 238] width 46 height 56
click at [953, 238] on button "button" at bounding box center [953, 238] width 46 height 56
click at [953, 239] on button "button" at bounding box center [953, 238] width 46 height 56
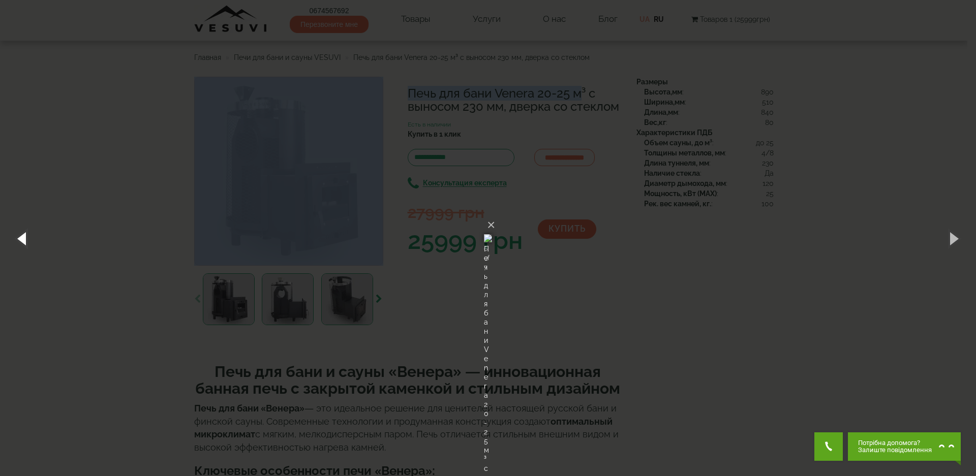
click at [22, 234] on button "button" at bounding box center [23, 238] width 46 height 56
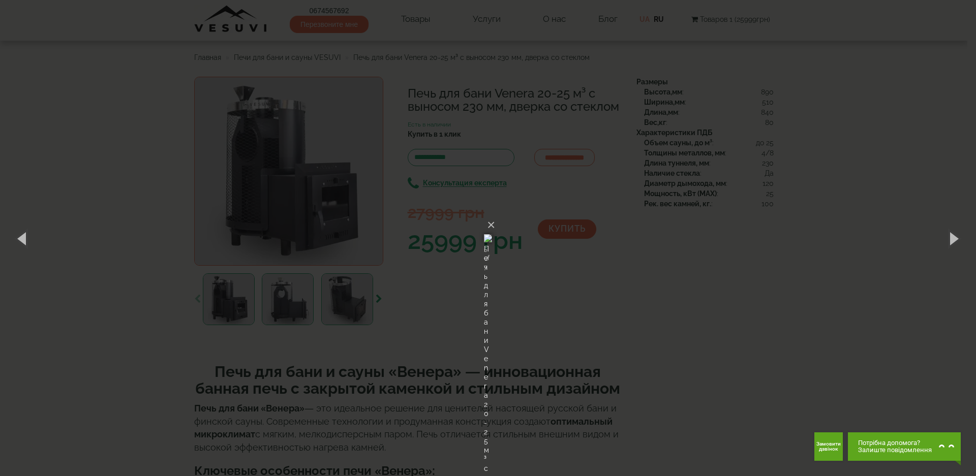
click at [953, 171] on div "× Печь для бани Venera 20-25 м³ с выносом 230 мм, дверка со стеклом 5 of 7 Load…" at bounding box center [488, 238] width 976 height 476
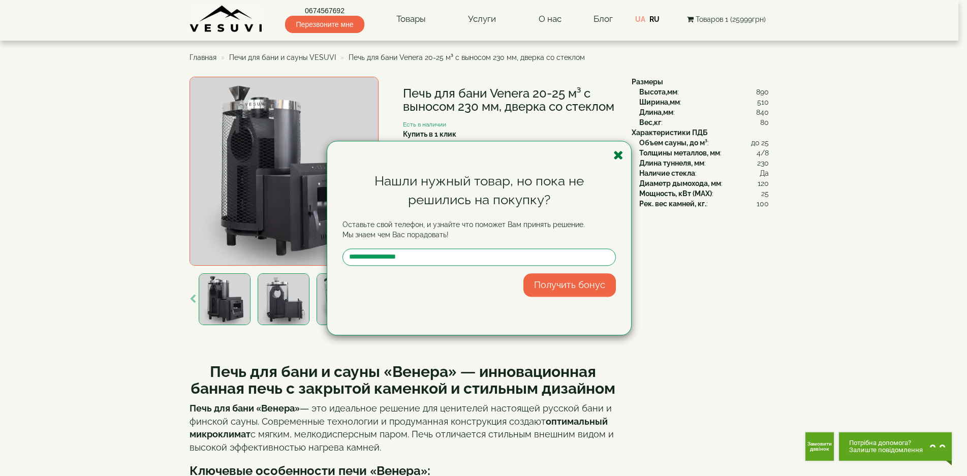
click at [615, 156] on icon "button" at bounding box center [618, 155] width 10 height 13
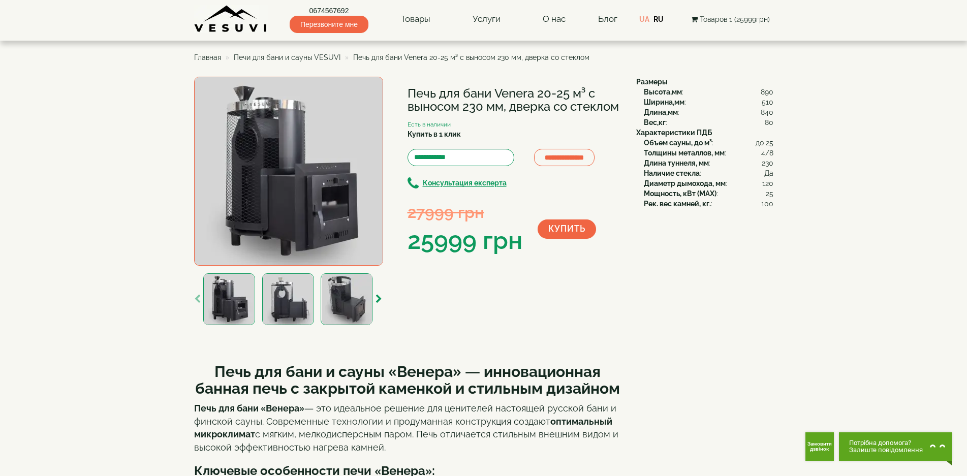
drag, startPoint x: 781, startPoint y: 235, endPoint x: 791, endPoint y: 239, distance: 11.1
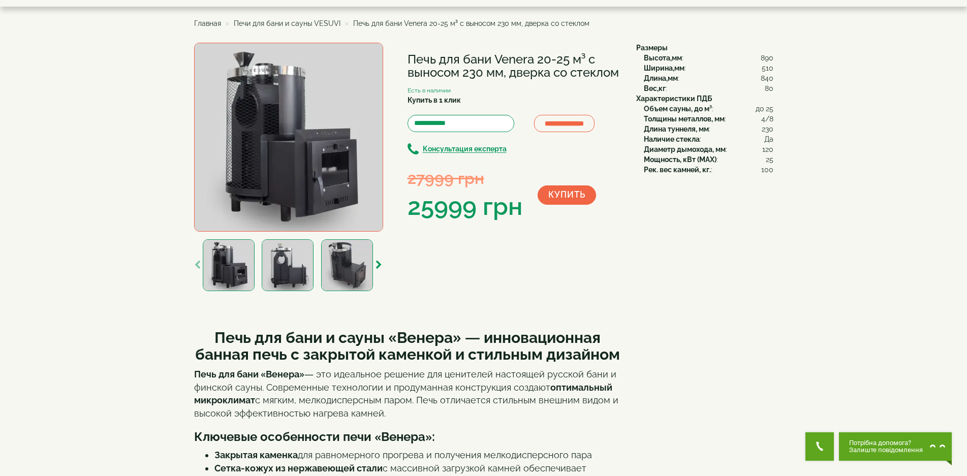
scroll to position [51, 0]
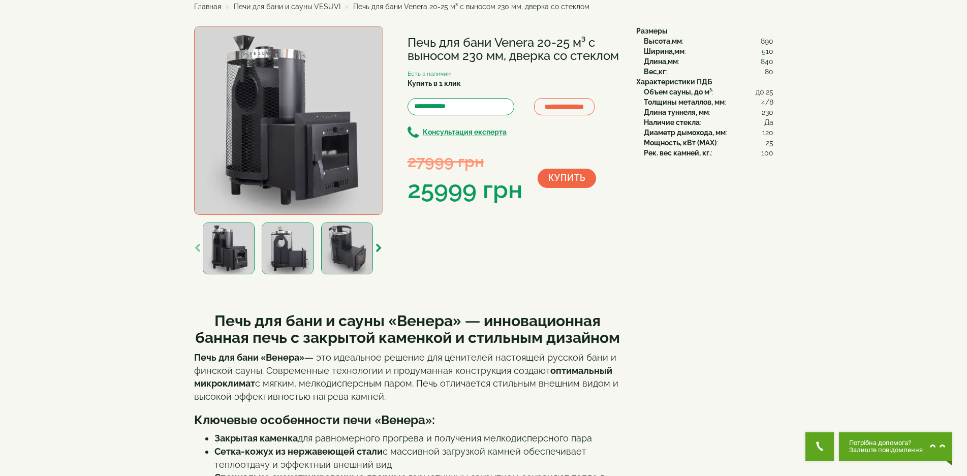
click at [347, 166] on img at bounding box center [288, 120] width 189 height 189
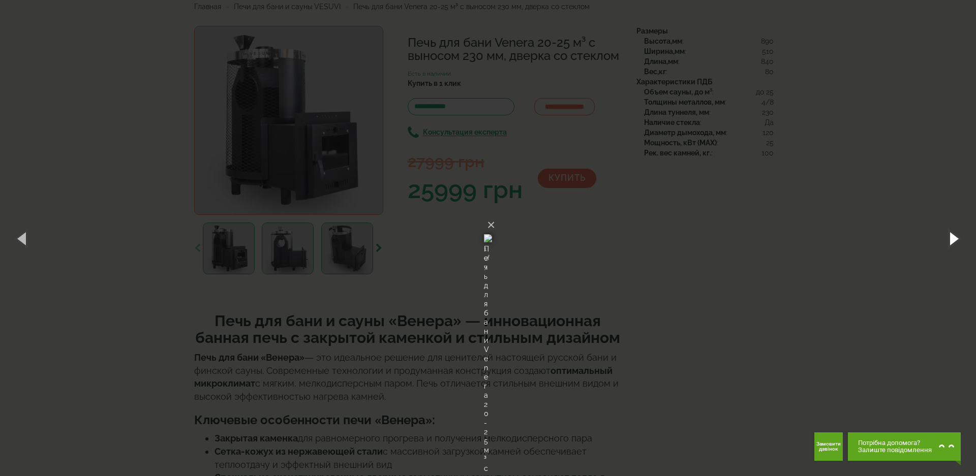
click at [952, 240] on button "button" at bounding box center [953, 238] width 46 height 56
click at [953, 239] on button "button" at bounding box center [953, 238] width 46 height 56
click at [24, 241] on button "button" at bounding box center [23, 238] width 46 height 56
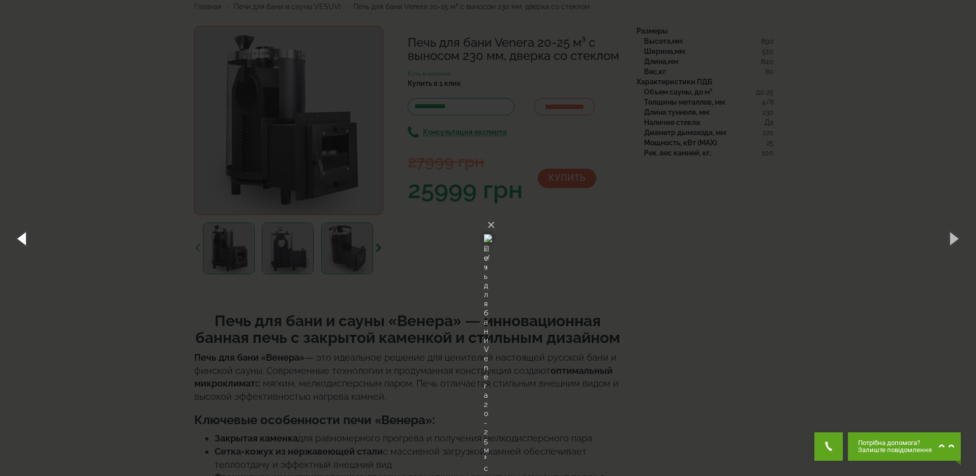
click at [24, 241] on button "button" at bounding box center [23, 238] width 46 height 56
click at [953, 239] on button "button" at bounding box center [953, 238] width 46 height 56
click at [677, 319] on div "× Печь для бани Venera 20-25 м³ с выносом 230 мм, дверка со стеклом 3 of 7 Load…" at bounding box center [488, 238] width 976 height 476
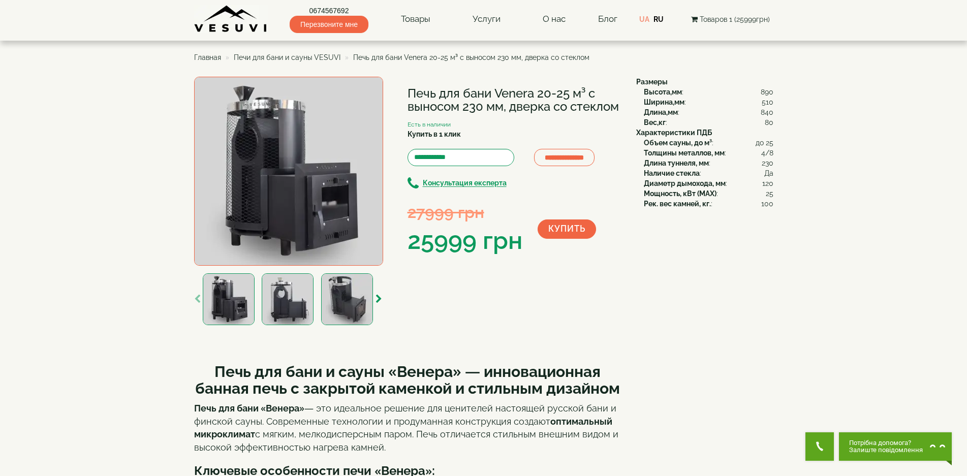
click at [335, 9] on link "0674567692" at bounding box center [329, 11] width 79 height 10
click at [487, 183] on b "Консультация експерта" at bounding box center [465, 183] width 84 height 8
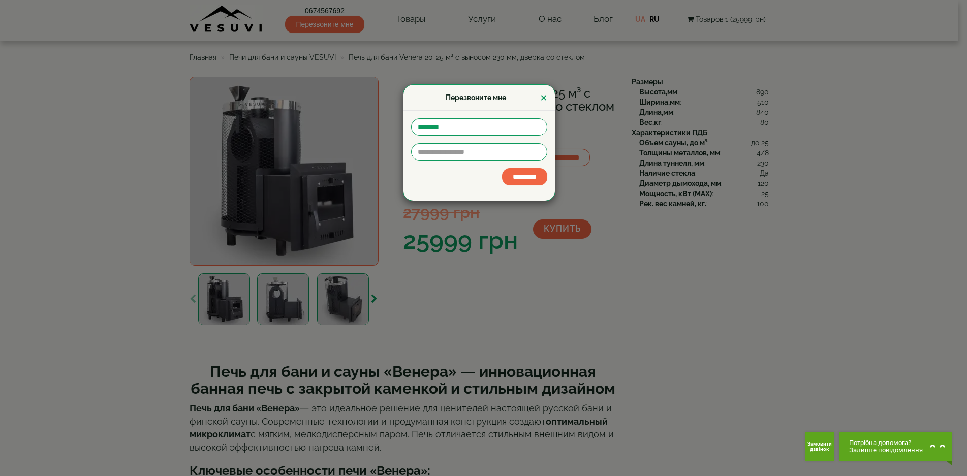
drag, startPoint x: 704, startPoint y: 213, endPoint x: 683, endPoint y: 213, distance: 20.8
click at [704, 213] on div "Перезвоните мне × *********" at bounding box center [483, 238] width 967 height 476
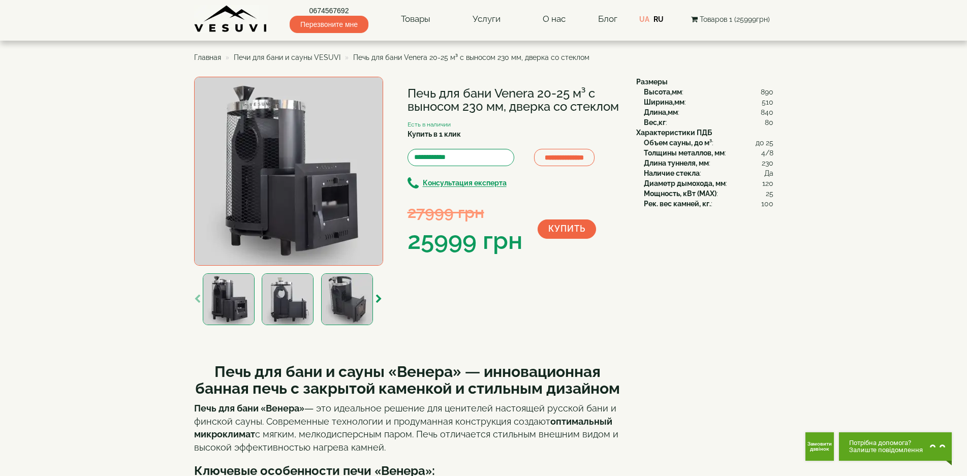
click at [495, 185] on b "Консультация експерта" at bounding box center [465, 183] width 84 height 8
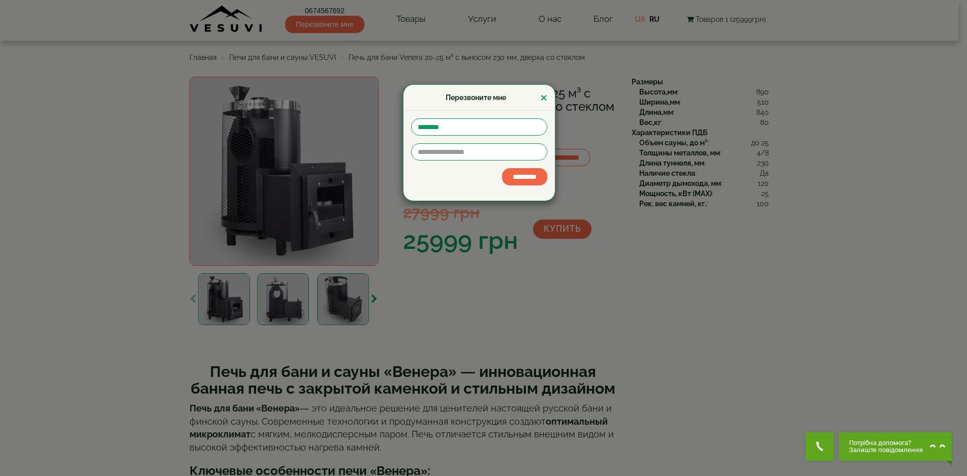
click at [777, 303] on div "Перезвоните мне × *********" at bounding box center [483, 238] width 967 height 476
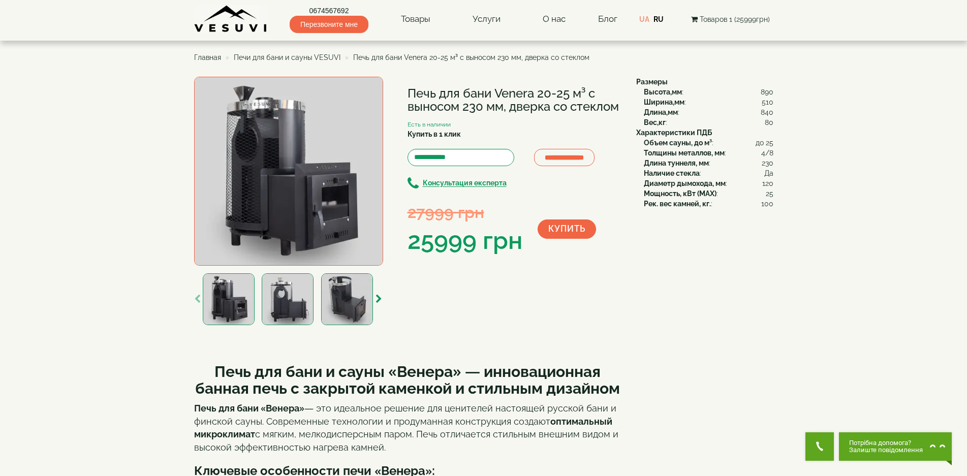
click at [337, 207] on img at bounding box center [288, 171] width 189 height 189
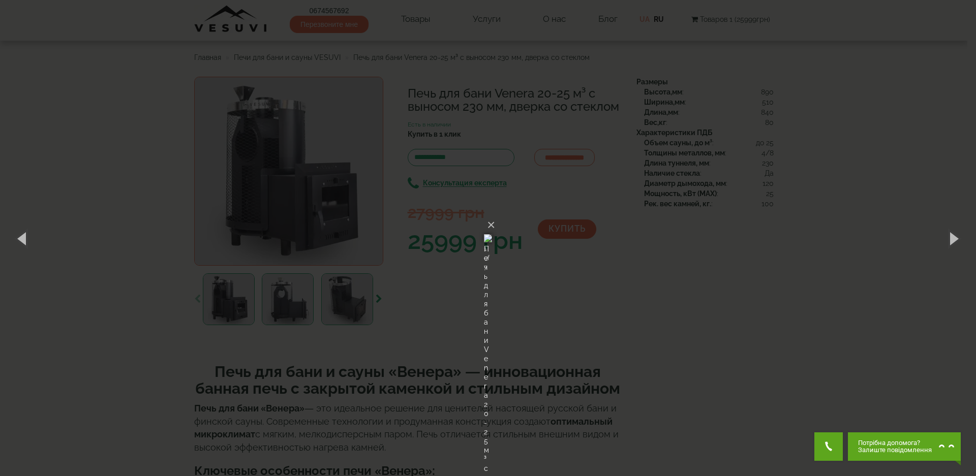
click at [688, 315] on div "× Печь для бани Venera 20-25 м³ с выносом 230 мм, дверка со стеклом 1 of 7 Load…" at bounding box center [488, 238] width 976 height 476
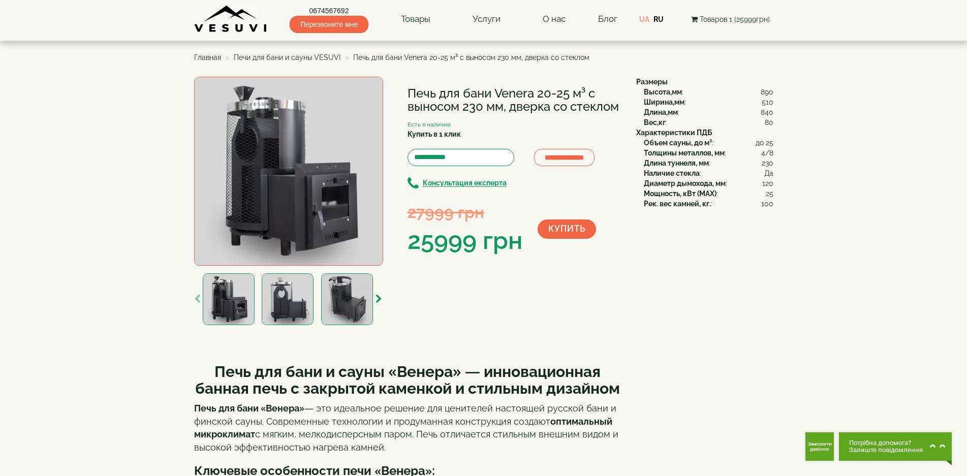
click at [274, 197] on img at bounding box center [288, 171] width 189 height 189
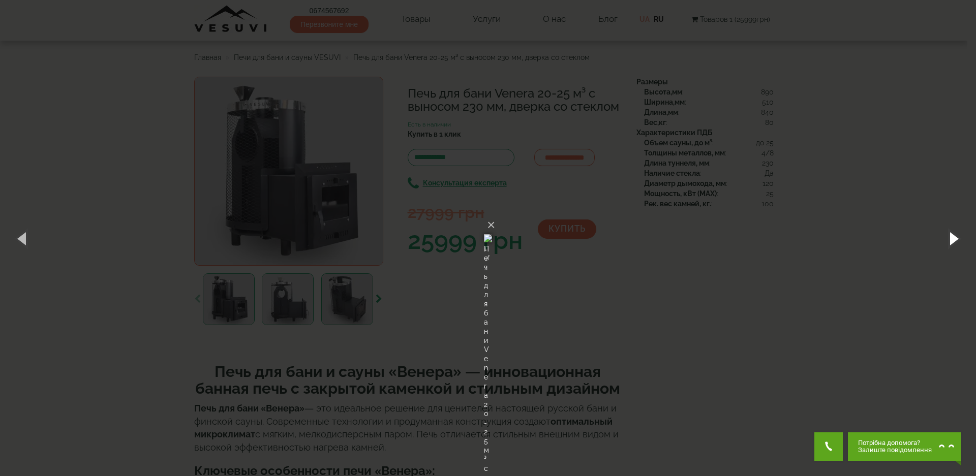
click at [953, 239] on button "button" at bounding box center [953, 238] width 46 height 56
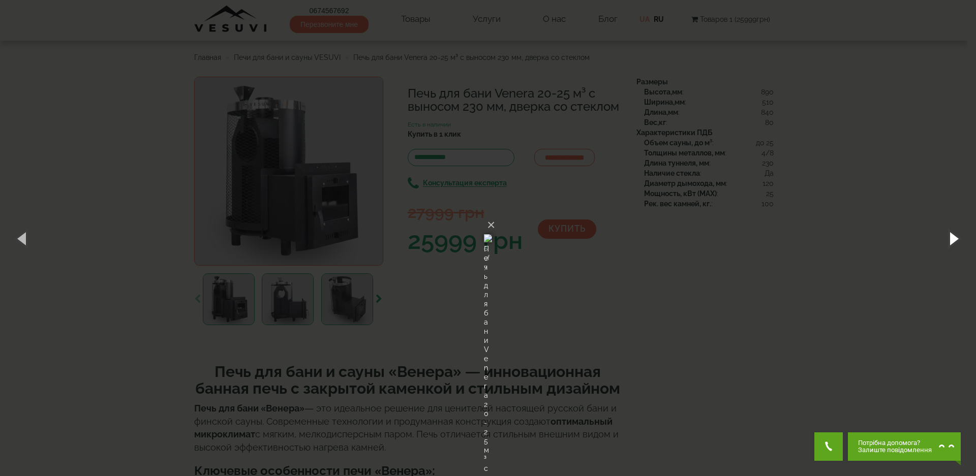
click at [953, 239] on button "button" at bounding box center [953, 238] width 46 height 56
click at [953, 238] on button "button" at bounding box center [953, 238] width 46 height 56
click at [837, 334] on div "× Печь для бани Venera 20-25 м³ с выносом 230 мм, дверка со стеклом 1 of 7 Load…" at bounding box center [488, 238] width 976 height 476
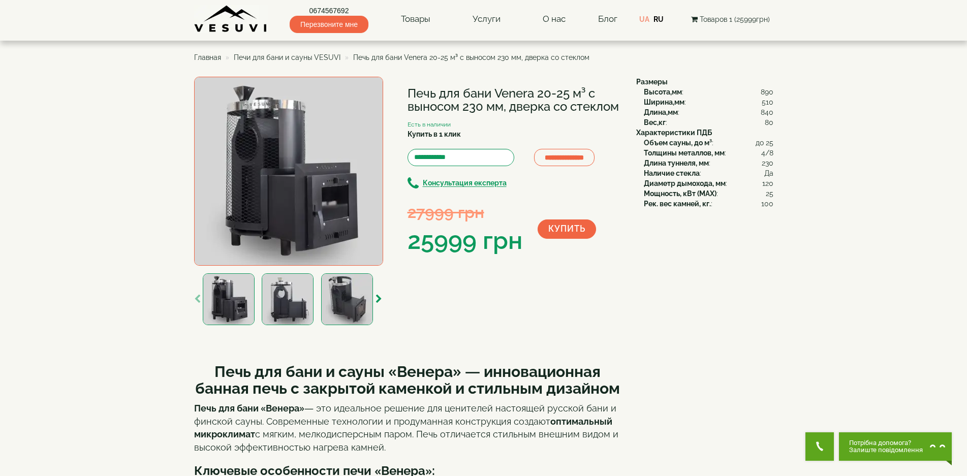
click at [286, 316] on img at bounding box center [288, 299] width 52 height 52
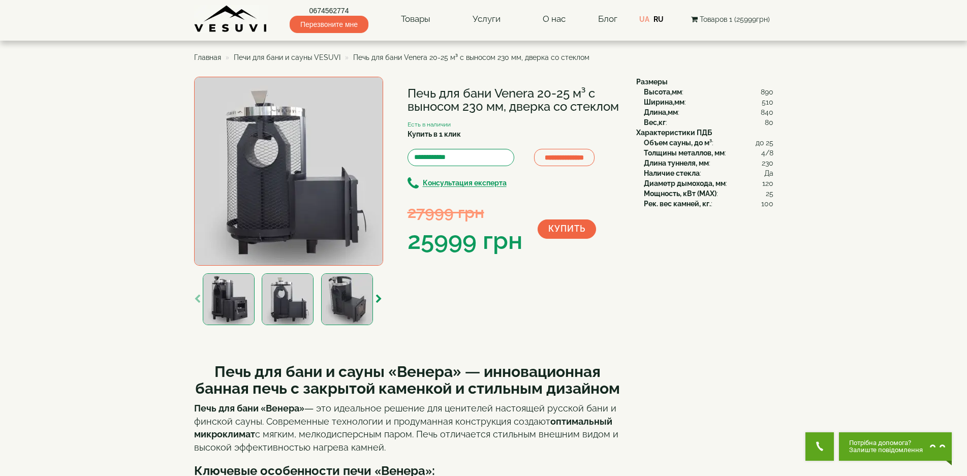
click at [251, 310] on img at bounding box center [229, 299] width 52 height 52
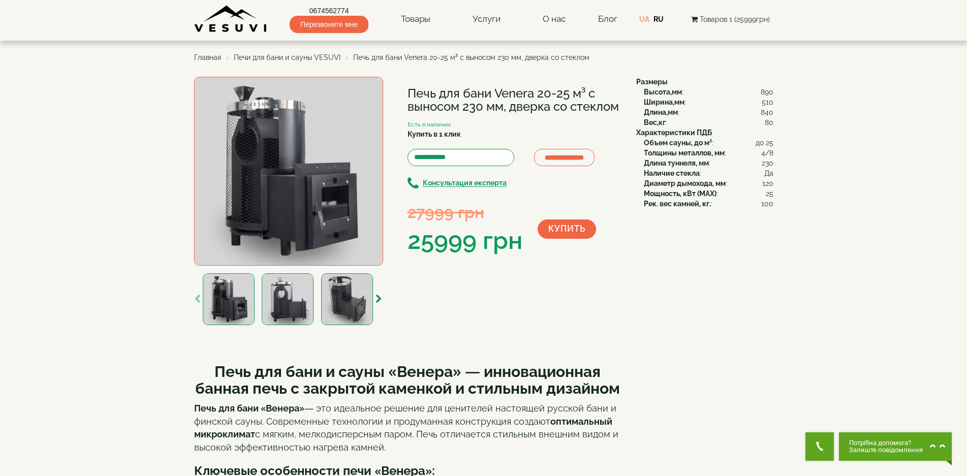
click at [339, 304] on img at bounding box center [347, 299] width 52 height 52
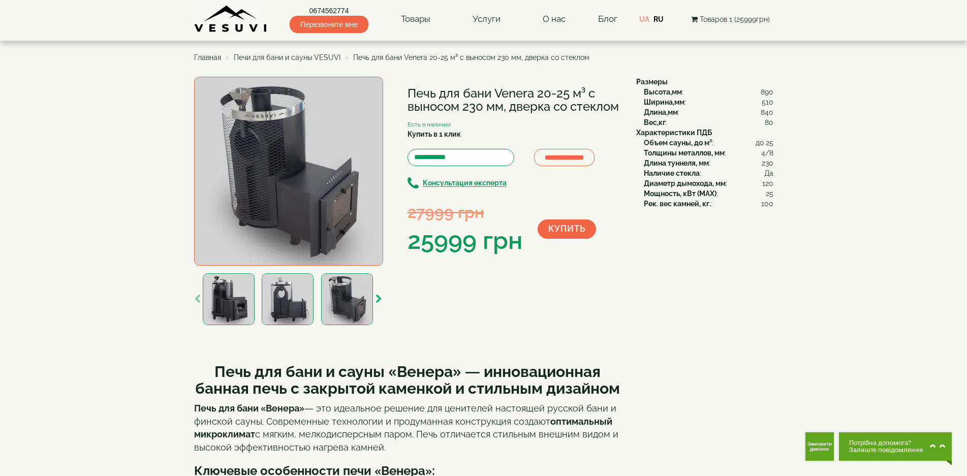
click at [379, 300] on icon "button" at bounding box center [379, 299] width 7 height 9
click at [393, 302] on div "**********" at bounding box center [411, 202] width 435 height 251
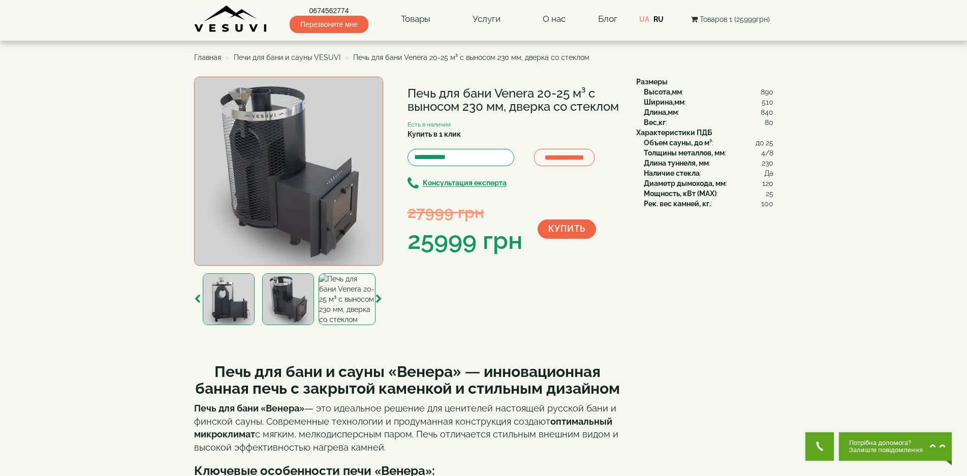
click at [224, 307] on img at bounding box center [229, 299] width 52 height 52
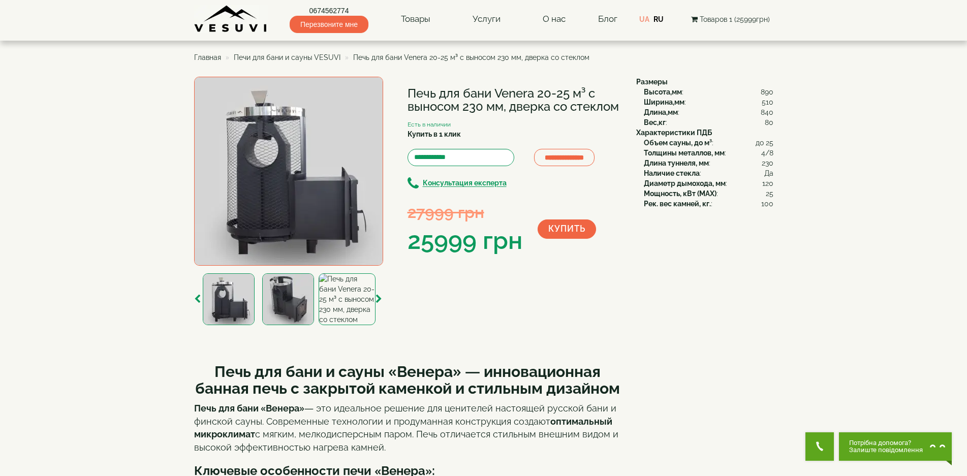
click at [379, 300] on icon "button" at bounding box center [379, 299] width 7 height 9
click at [224, 298] on img at bounding box center [229, 299] width 52 height 52
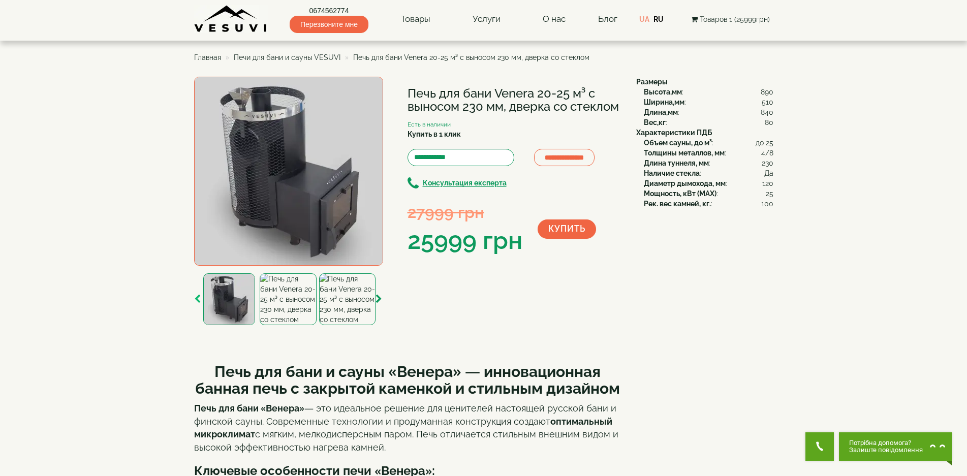
click at [194, 296] on icon "button" at bounding box center [197, 299] width 7 height 9
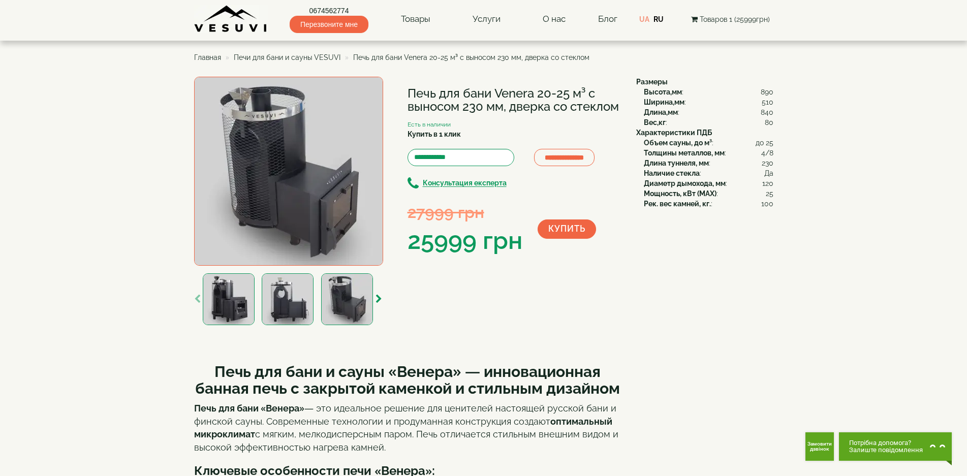
click at [224, 300] on img at bounding box center [229, 299] width 52 height 52
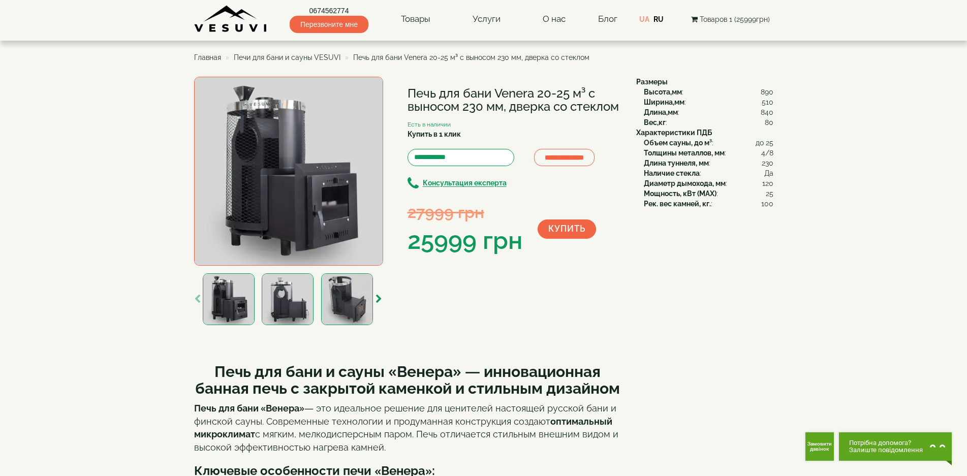
click at [197, 298] on icon "button" at bounding box center [197, 299] width 7 height 9
click at [377, 298] on icon "button" at bounding box center [379, 299] width 7 height 9
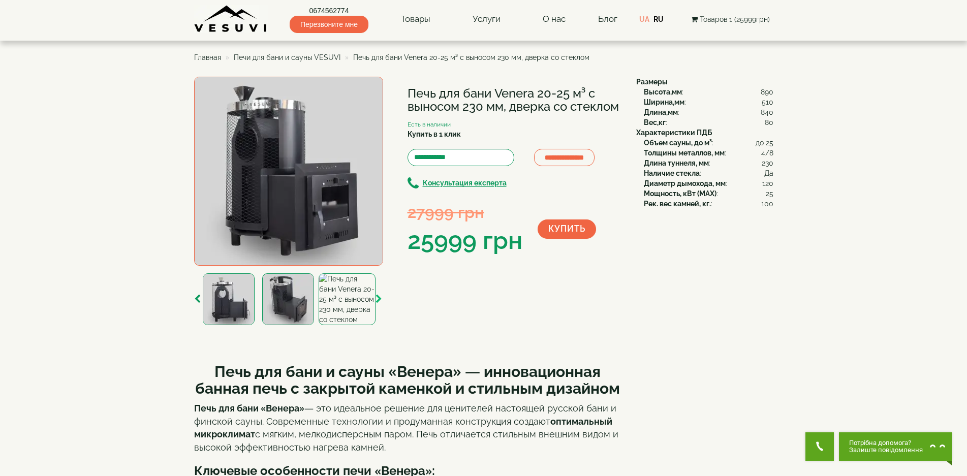
click at [377, 298] on icon "button" at bounding box center [379, 299] width 7 height 9
click at [378, 298] on icon "button" at bounding box center [379, 299] width 7 height 9
click at [344, 309] on img at bounding box center [347, 299] width 56 height 52
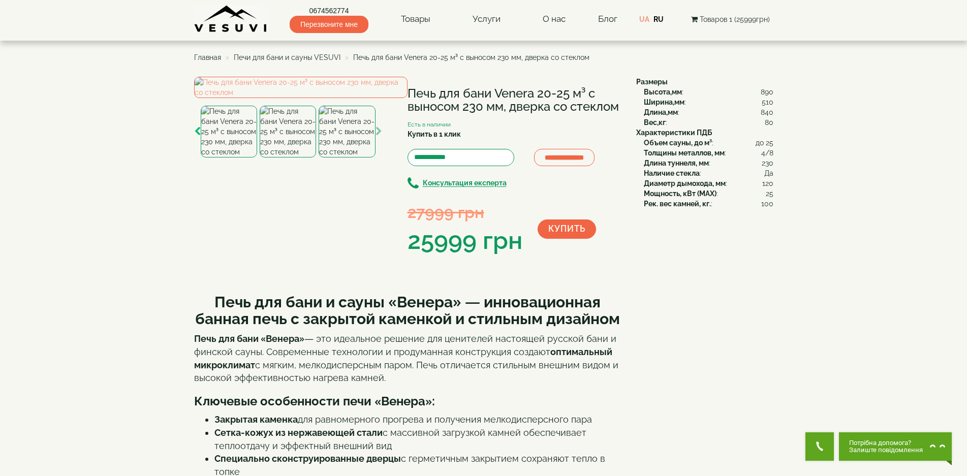
click at [194, 136] on icon "button" at bounding box center [197, 131] width 7 height 9
click at [382, 136] on icon "button" at bounding box center [379, 131] width 7 height 9
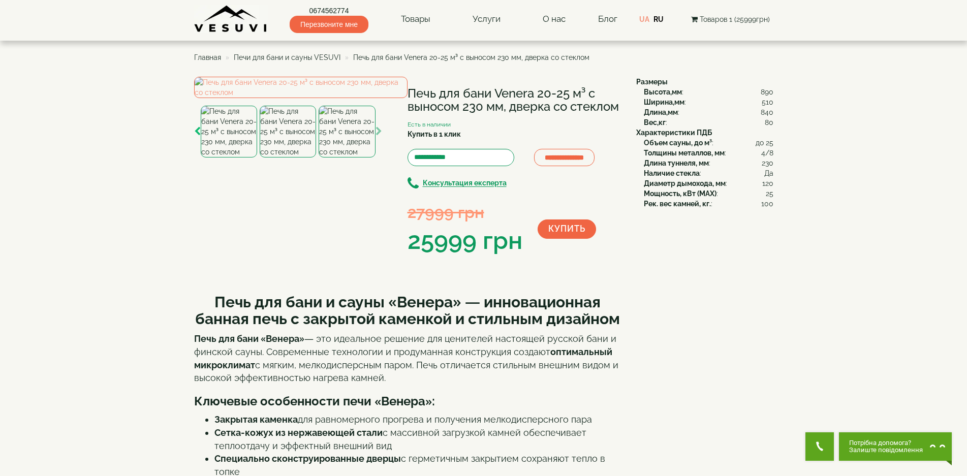
click at [199, 136] on icon "button" at bounding box center [197, 131] width 7 height 9
click at [289, 158] on img at bounding box center [288, 132] width 52 height 52
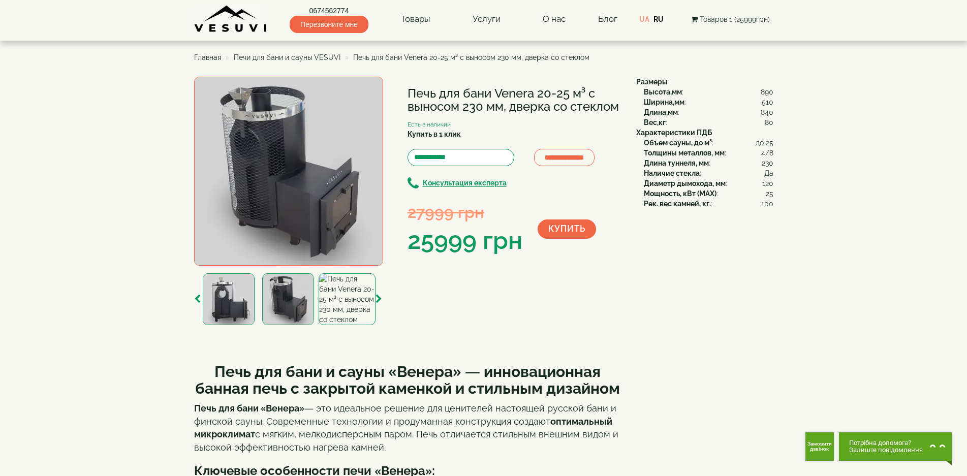
click at [406, 284] on div "**********" at bounding box center [411, 202] width 435 height 251
click at [298, 298] on img at bounding box center [288, 299] width 52 height 52
click at [197, 299] on icon "button" at bounding box center [197, 299] width 7 height 9
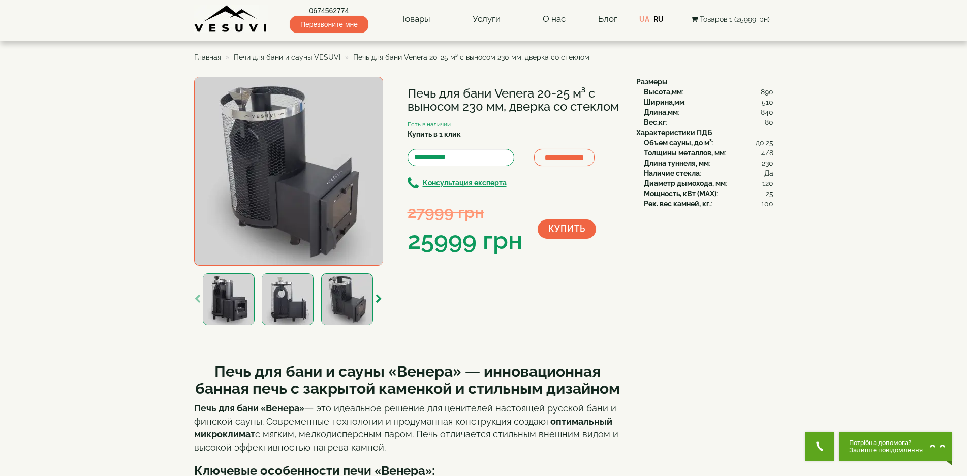
click at [197, 299] on icon "button" at bounding box center [197, 299] width 7 height 9
click at [626, 319] on div "**********" at bounding box center [411, 202] width 435 height 251
click at [378, 301] on icon "button" at bounding box center [379, 299] width 7 height 9
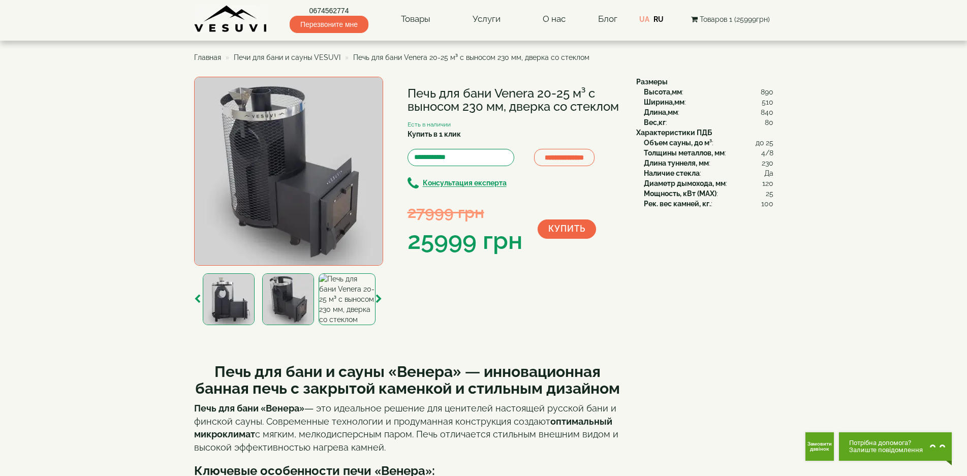
click at [223, 281] on img at bounding box center [229, 299] width 52 height 52
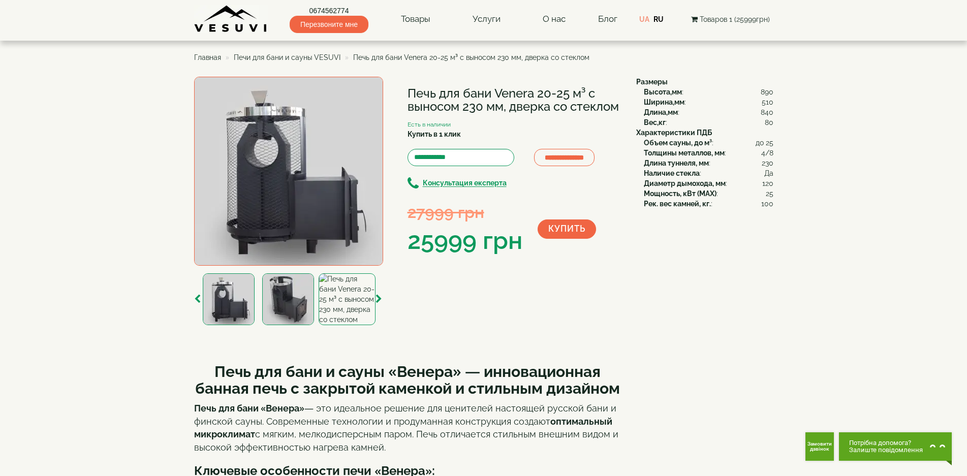
click at [254, 112] on img at bounding box center [288, 171] width 189 height 189
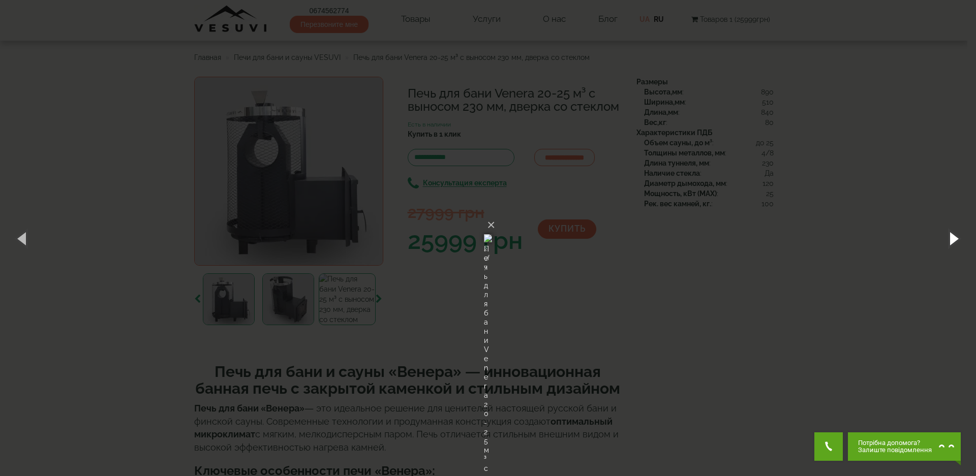
click at [955, 238] on button "button" at bounding box center [953, 238] width 46 height 56
click at [729, 283] on div "× Печь для бани Venera 20-25 м³ с выносом 230 мм, дверка со стеклом 3 of 7 Load…" at bounding box center [488, 238] width 976 height 476
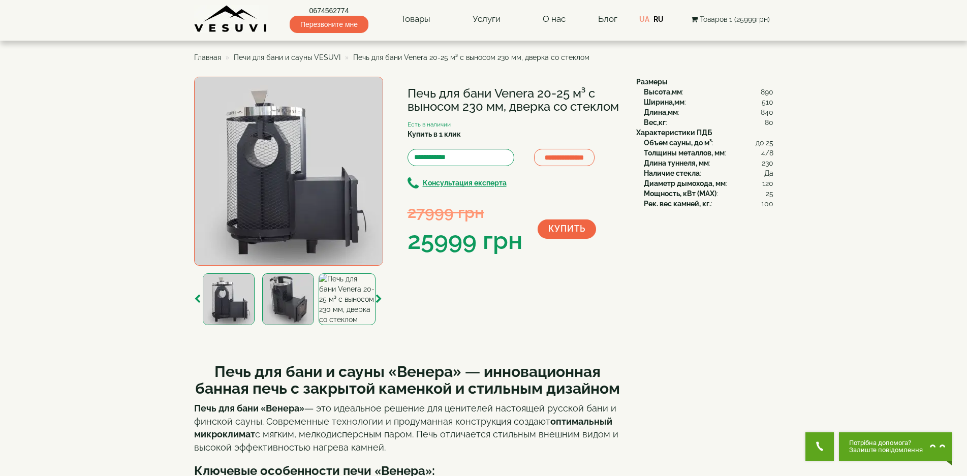
click at [440, 302] on div "**********" at bounding box center [411, 202] width 435 height 251
click at [216, 294] on img at bounding box center [229, 299] width 52 height 52
click at [301, 303] on img at bounding box center [288, 299] width 52 height 52
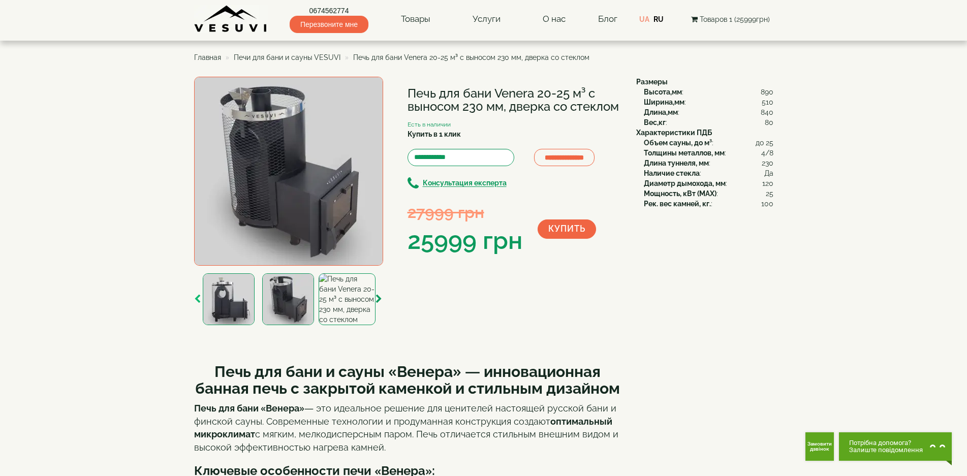
click at [198, 298] on icon "button" at bounding box center [197, 299] width 7 height 9
click at [377, 297] on icon "button" at bounding box center [379, 299] width 7 height 9
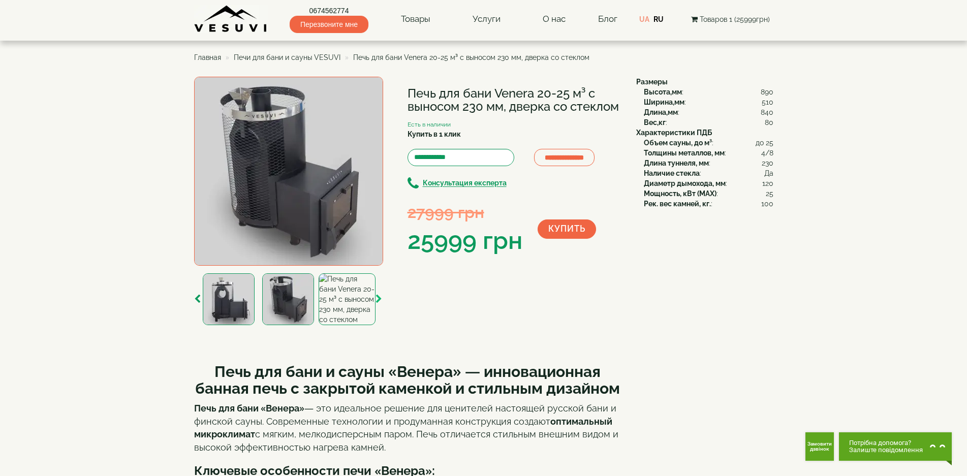
click at [377, 297] on icon "button" at bounding box center [379, 299] width 7 height 9
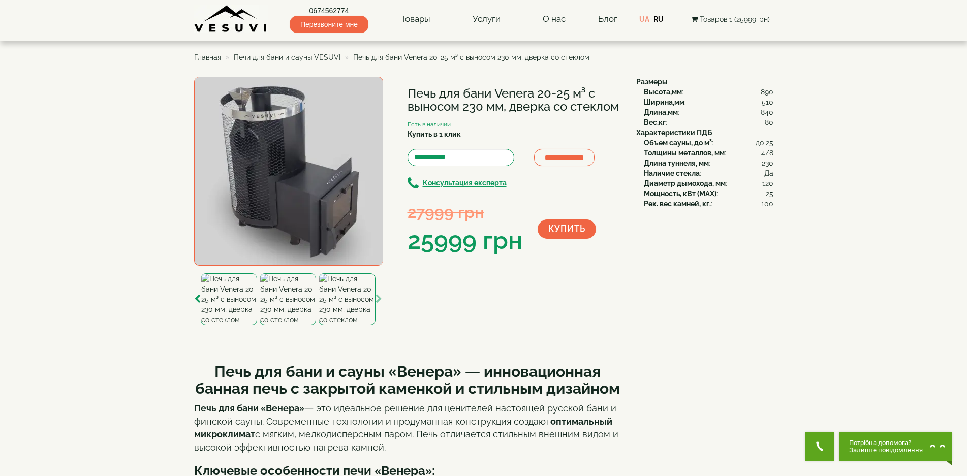
click at [342, 303] on img at bounding box center [347, 299] width 56 height 52
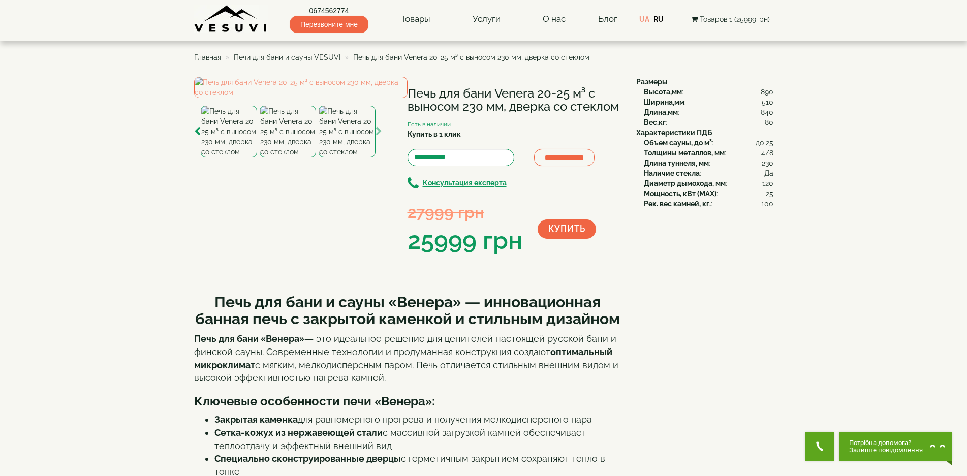
click at [381, 136] on icon "button" at bounding box center [379, 131] width 7 height 9
click at [196, 136] on icon "button" at bounding box center [197, 131] width 7 height 9
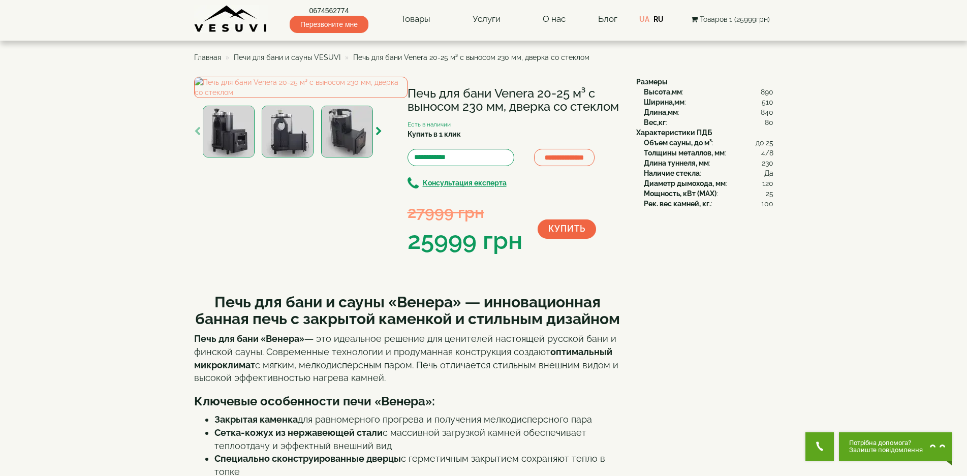
click at [196, 136] on icon "button" at bounding box center [197, 131] width 7 height 9
click at [772, 266] on div "**********" at bounding box center [483, 300] width 579 height 447
click at [458, 258] on div "**********" at bounding box center [411, 167] width 435 height 181
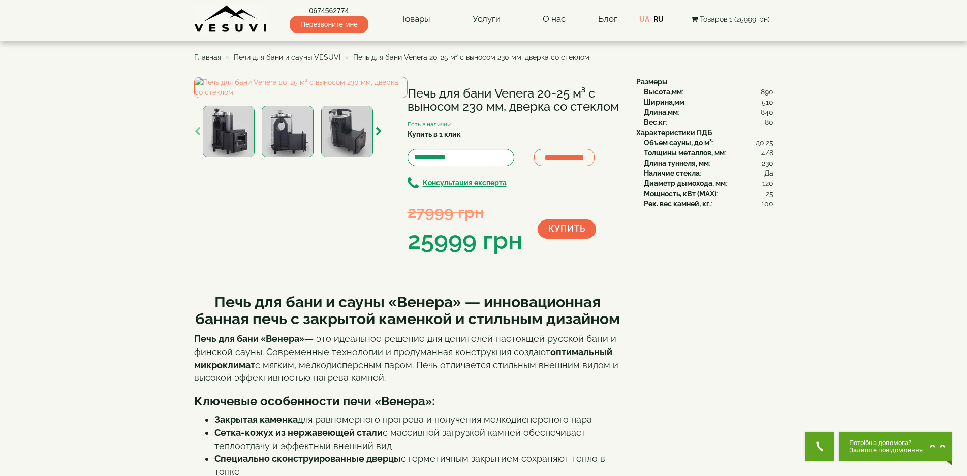
click at [224, 158] on img at bounding box center [229, 132] width 52 height 52
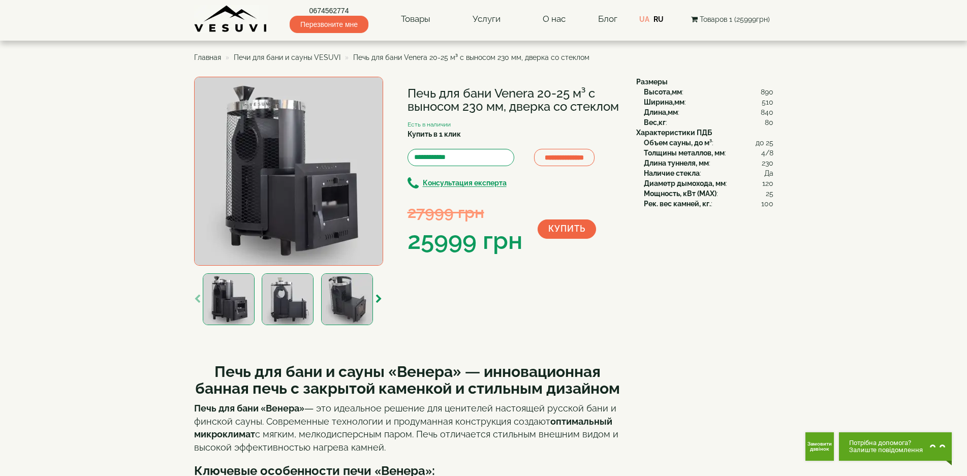
click at [282, 174] on img at bounding box center [288, 171] width 189 height 189
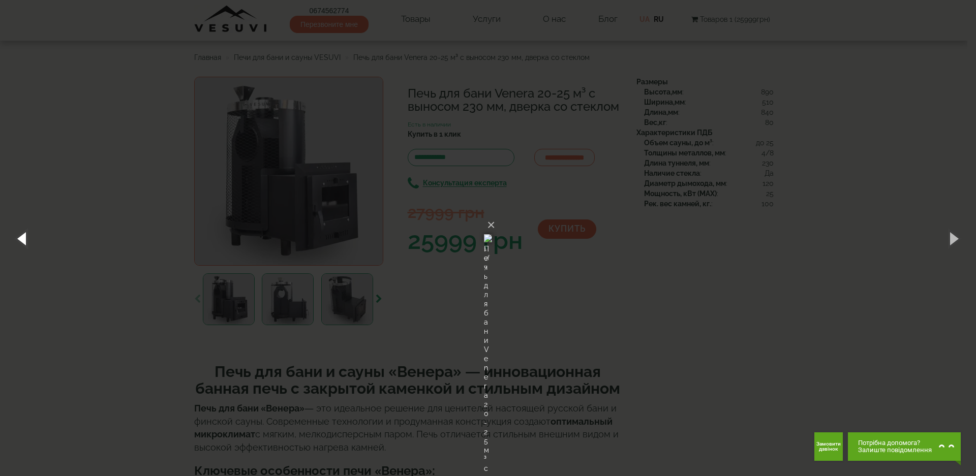
drag, startPoint x: 21, startPoint y: 249, endPoint x: 27, endPoint y: 240, distance: 10.3
click at [21, 250] on button "button" at bounding box center [23, 238] width 46 height 56
click at [27, 240] on button "button" at bounding box center [23, 238] width 46 height 56
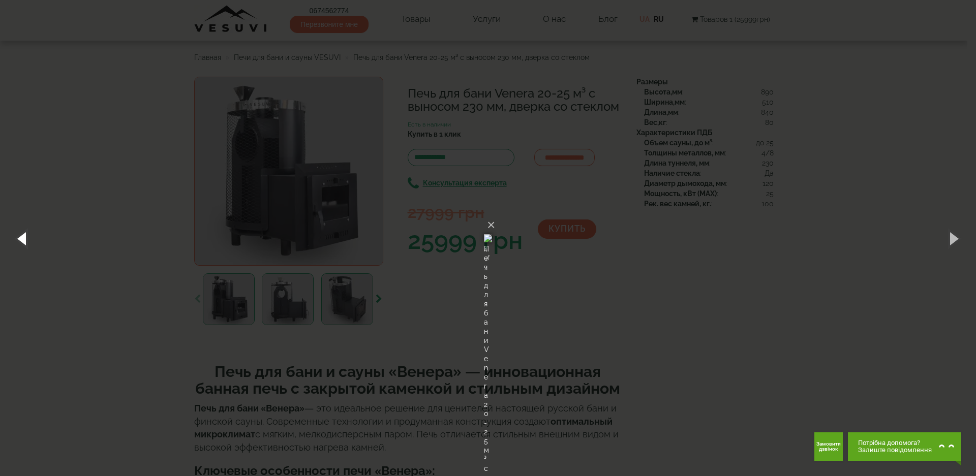
click at [27, 240] on button "button" at bounding box center [23, 238] width 46 height 56
drag, startPoint x: 26, startPoint y: 225, endPoint x: 26, endPoint y: 239, distance: 14.2
click at [26, 226] on button "button" at bounding box center [23, 238] width 46 height 56
click at [24, 241] on button "button" at bounding box center [23, 238] width 46 height 56
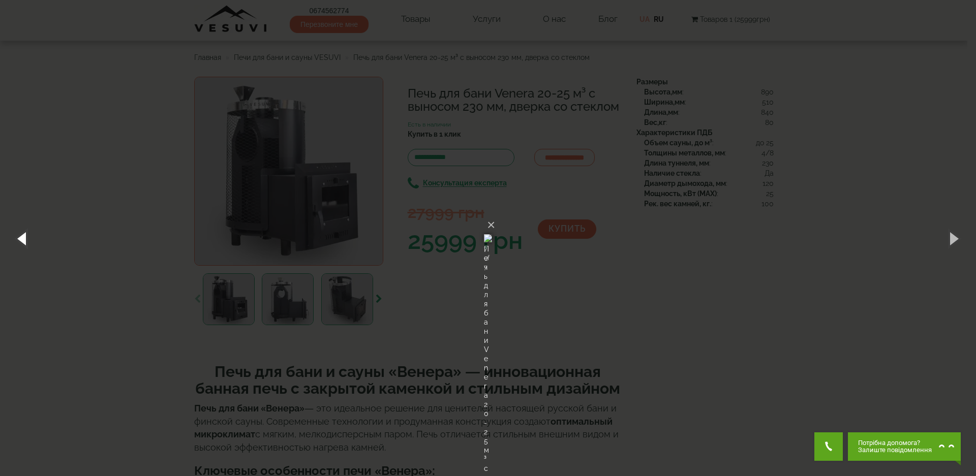
click at [22, 239] on button "button" at bounding box center [23, 238] width 46 height 56
click at [953, 240] on button "button" at bounding box center [953, 238] width 46 height 56
click at [484, 259] on img at bounding box center [488, 238] width 8 height 49
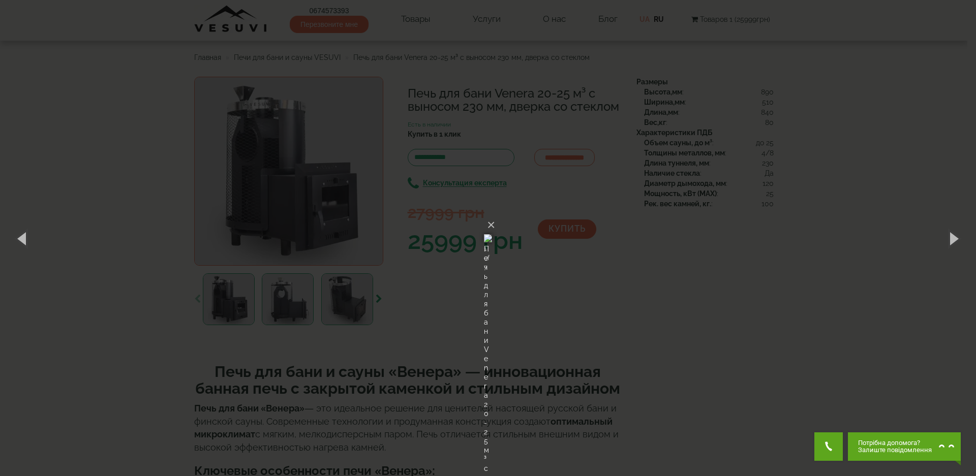
click at [857, 187] on div "× Печь для бани Venera 20-25 м³ с выносом 230 мм, дверка со стеклом 1 of 7 Load…" at bounding box center [488, 238] width 976 height 476
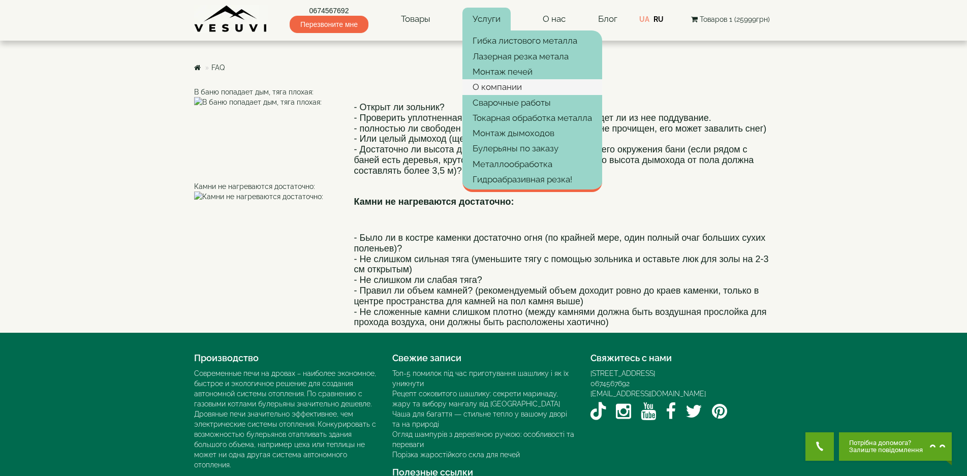
click at [481, 92] on link "О компании" at bounding box center [532, 86] width 140 height 15
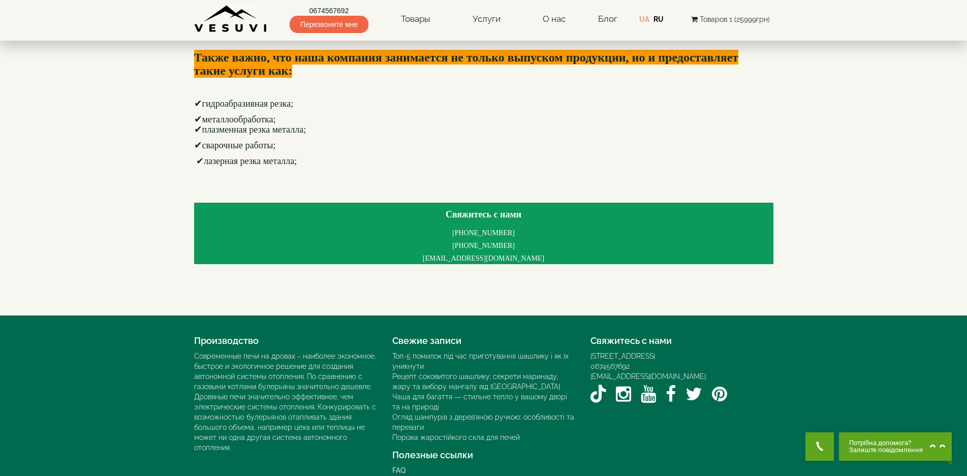
scroll to position [610, 0]
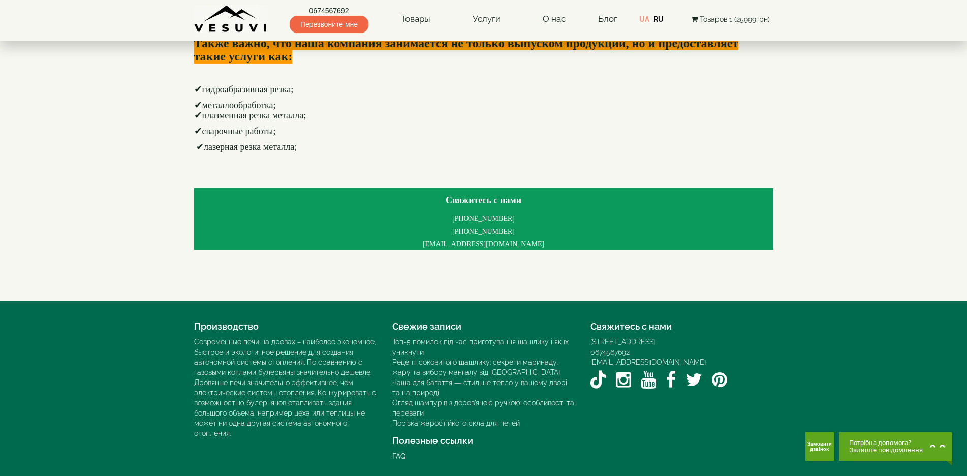
drag, startPoint x: 480, startPoint y: 214, endPoint x: 460, endPoint y: 216, distance: 19.4
click at [460, 216] on h4 "[PHONE_NUMBER] [PHONE_NUMBER] [EMAIL_ADDRESS][DOMAIN_NAME]" at bounding box center [483, 231] width 579 height 38
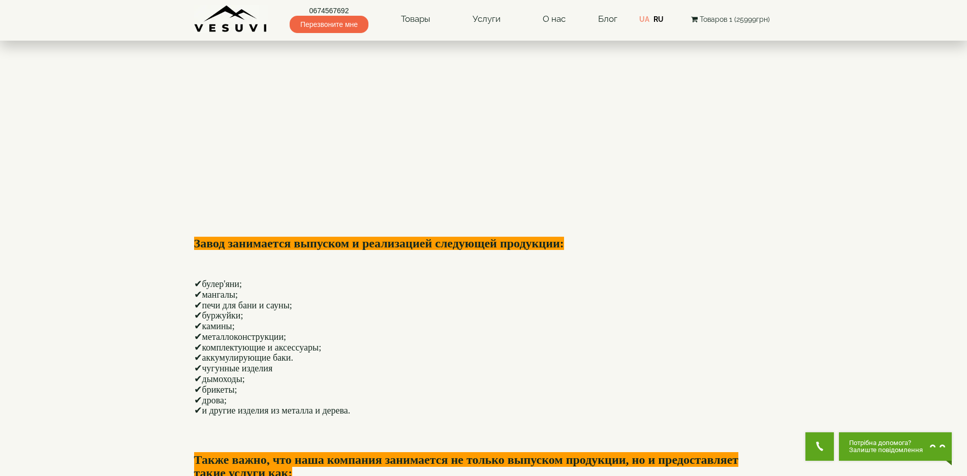
click at [698, 264] on h3 at bounding box center [483, 267] width 579 height 13
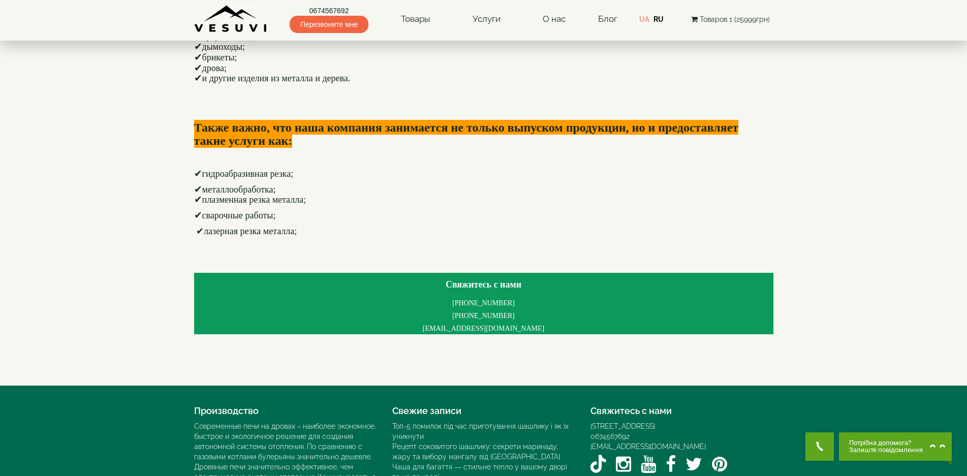
scroll to position [600, 0]
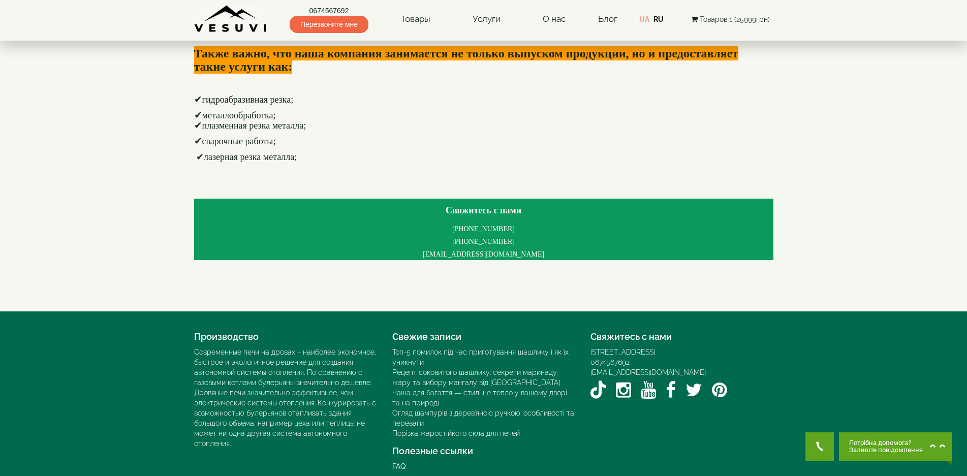
drag, startPoint x: 519, startPoint y: 240, endPoint x: 461, endPoint y: 243, distance: 58.0
click at [459, 239] on h4 "[PHONE_NUMBER] [PHONE_NUMBER] [EMAIL_ADDRESS][DOMAIN_NAME]" at bounding box center [483, 241] width 579 height 38
copy span "[PHONE_NUMBER]"
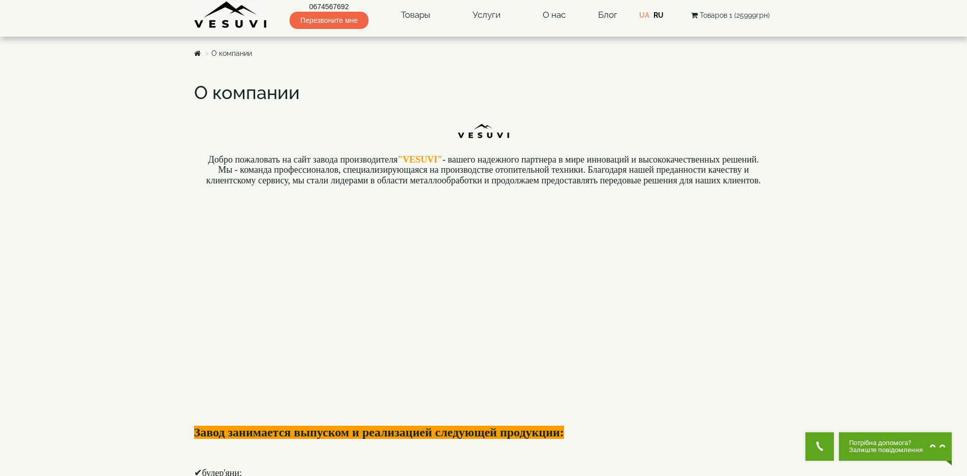
scroll to position [0, 0]
